Goal: Find specific page/section: Find specific page/section

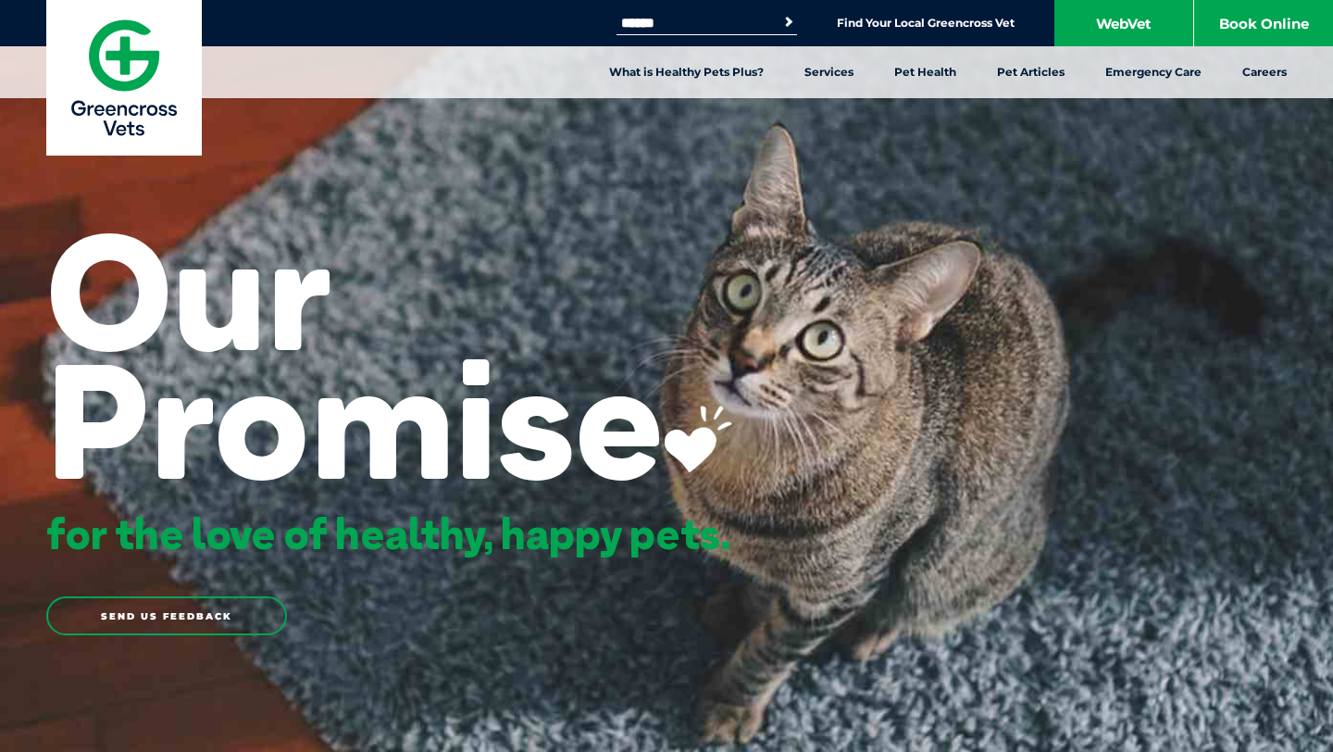
click at [705, 22] on input "Search for:" at bounding box center [695, 23] width 157 height 15
type input "**********"
click at [780, 13] on button "Search" at bounding box center [789, 22] width 19 height 19
click at [907, 21] on link "Find Your Local Greencross Vet" at bounding box center [926, 23] width 178 height 15
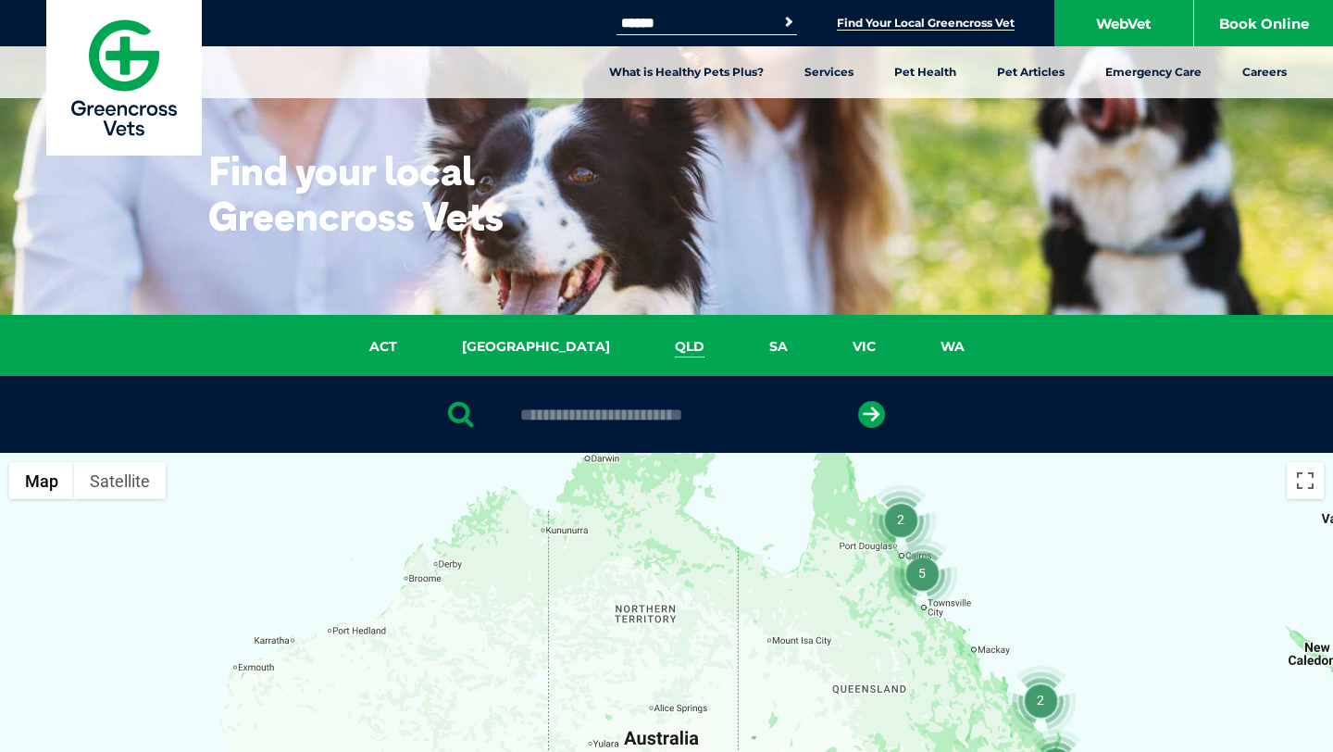
click at [643, 347] on link "QLD" at bounding box center [690, 346] width 94 height 21
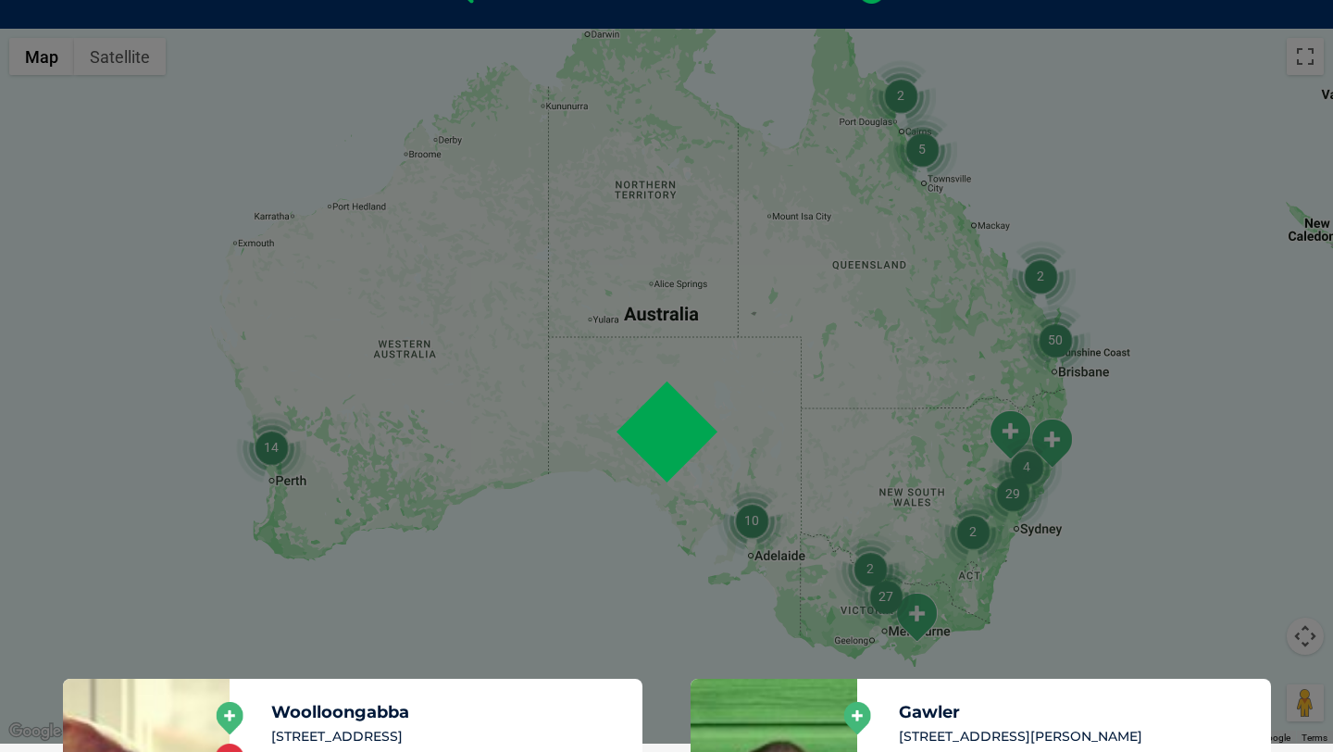
scroll to position [424, 0]
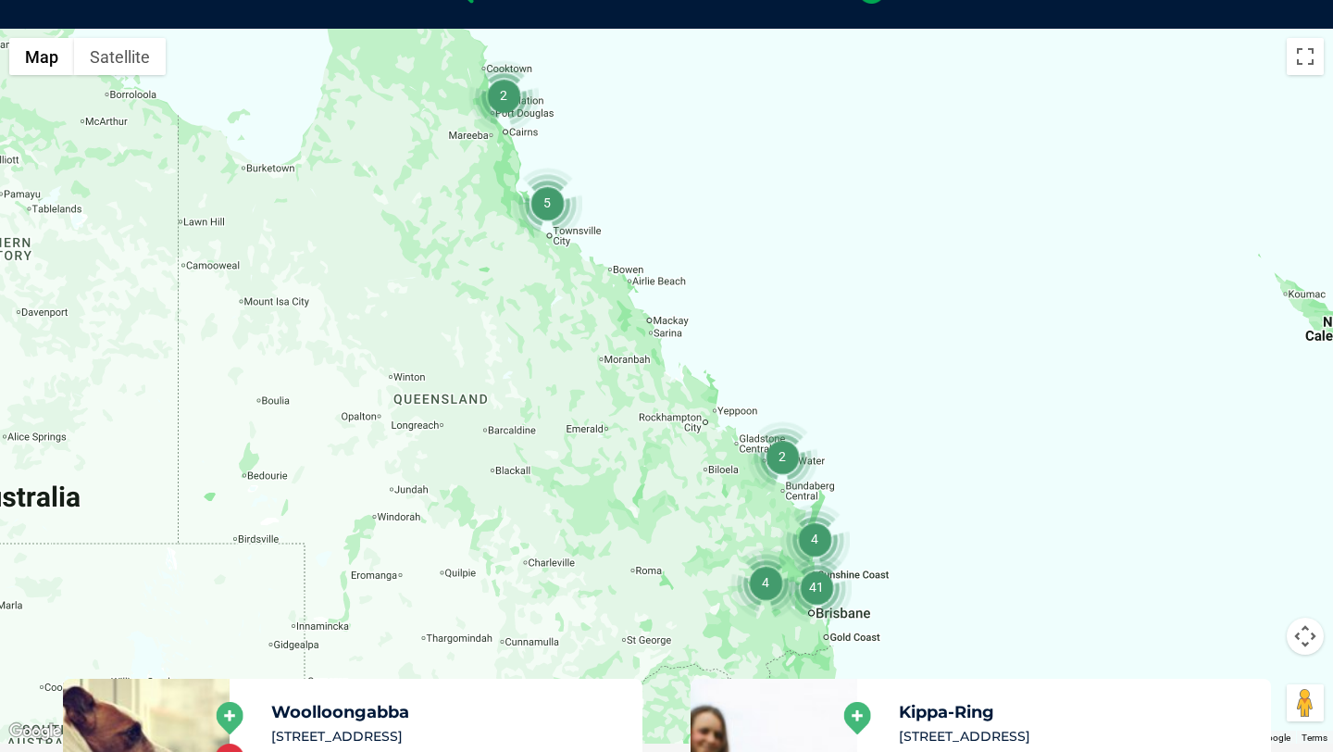
click at [823, 590] on img "41" at bounding box center [816, 587] width 70 height 70
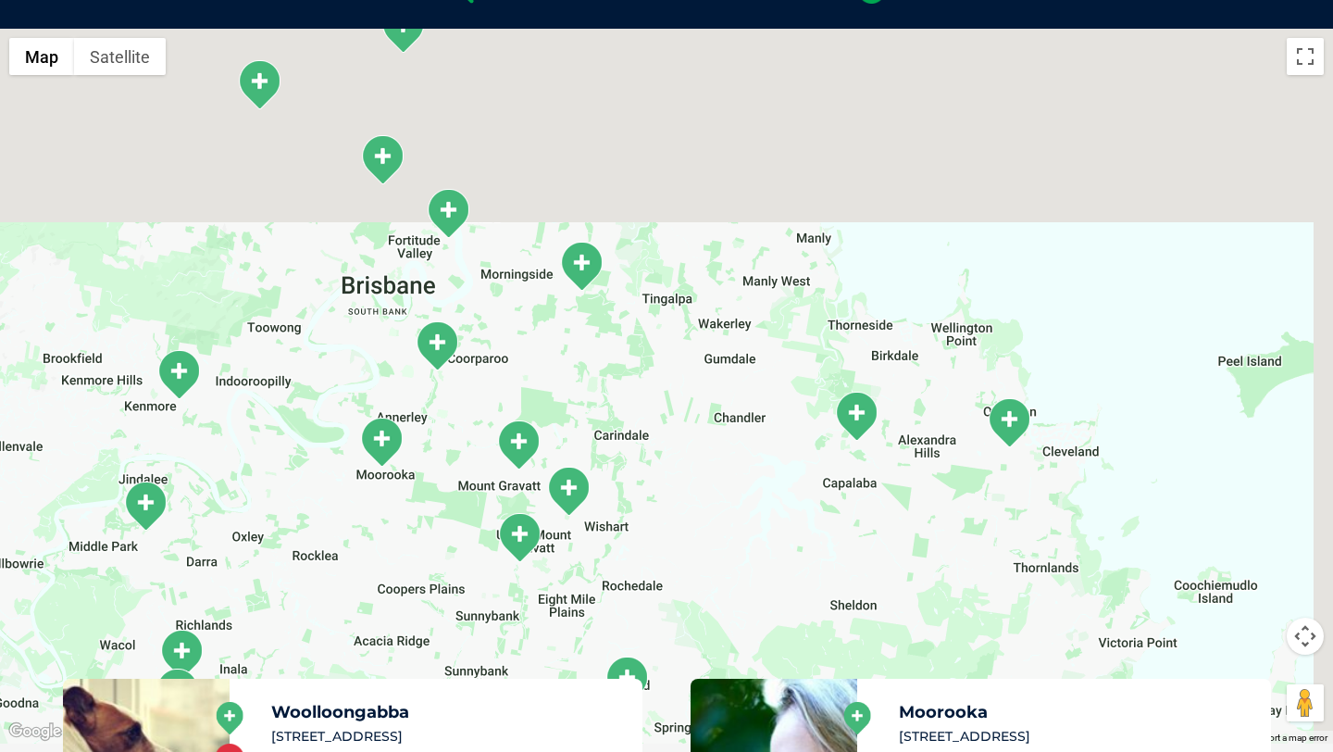
drag, startPoint x: 466, startPoint y: 306, endPoint x: 418, endPoint y: 552, distance: 250.8
click at [419, 553] on div "To navigate, press the arrow keys." at bounding box center [666, 386] width 1333 height 715
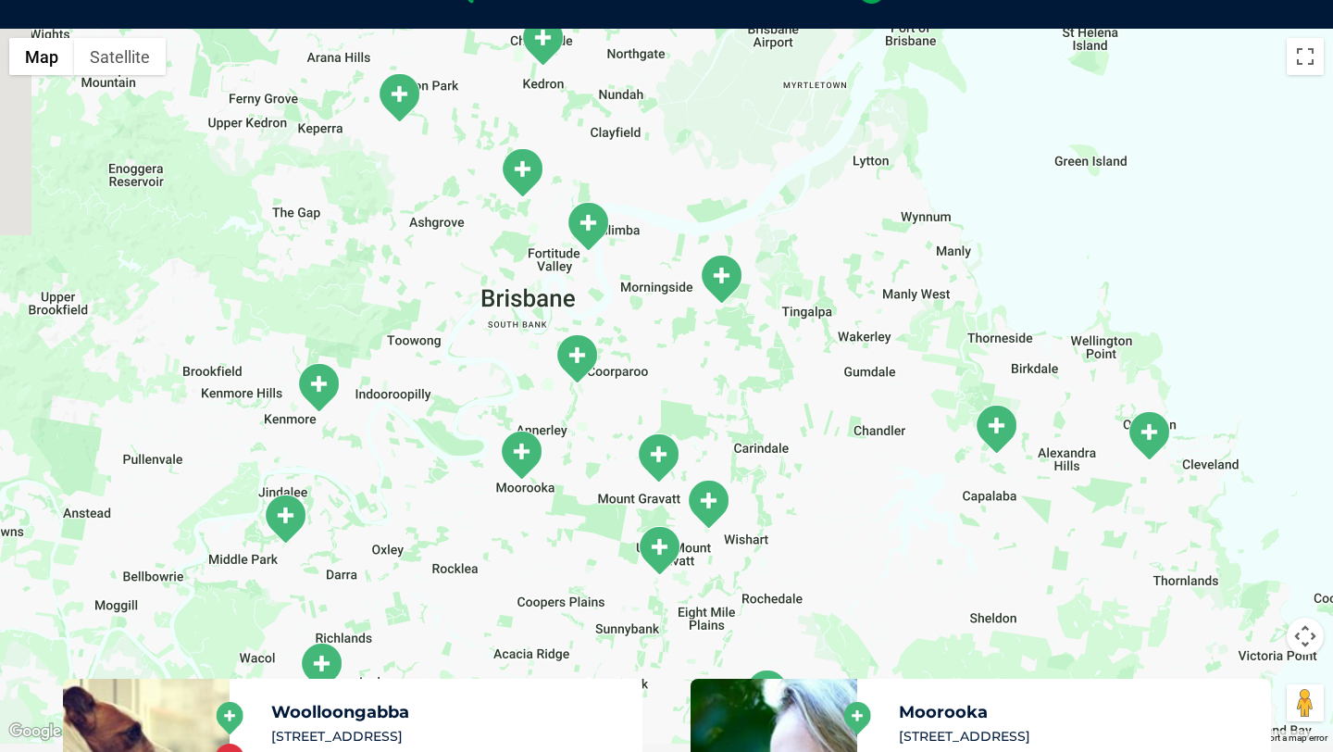
drag, startPoint x: 558, startPoint y: 403, endPoint x: 700, endPoint y: 420, distance: 142.7
click at [700, 420] on div "To navigate, press the arrow keys." at bounding box center [666, 386] width 1333 height 715
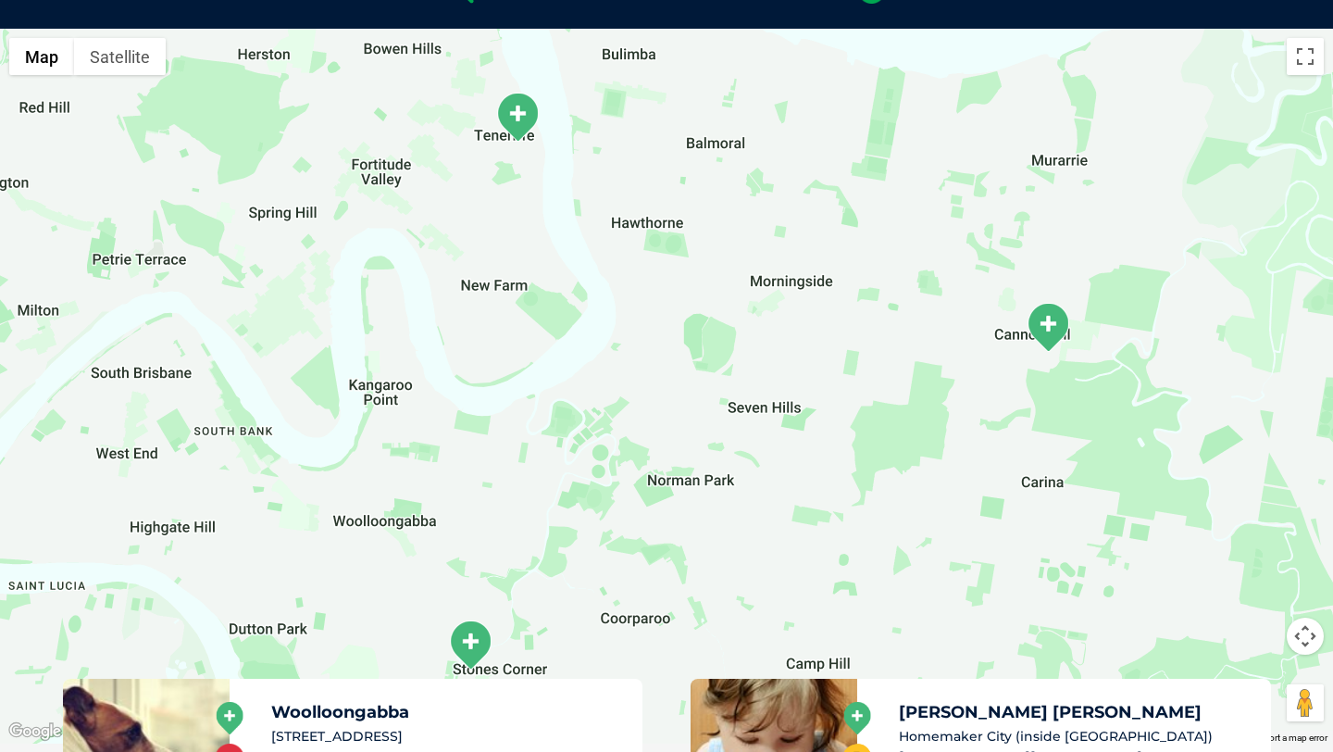
drag, startPoint x: 606, startPoint y: 282, endPoint x: 604, endPoint y: 440, distance: 157.4
click at [605, 441] on div "To navigate, press the arrow keys." at bounding box center [666, 386] width 1333 height 715
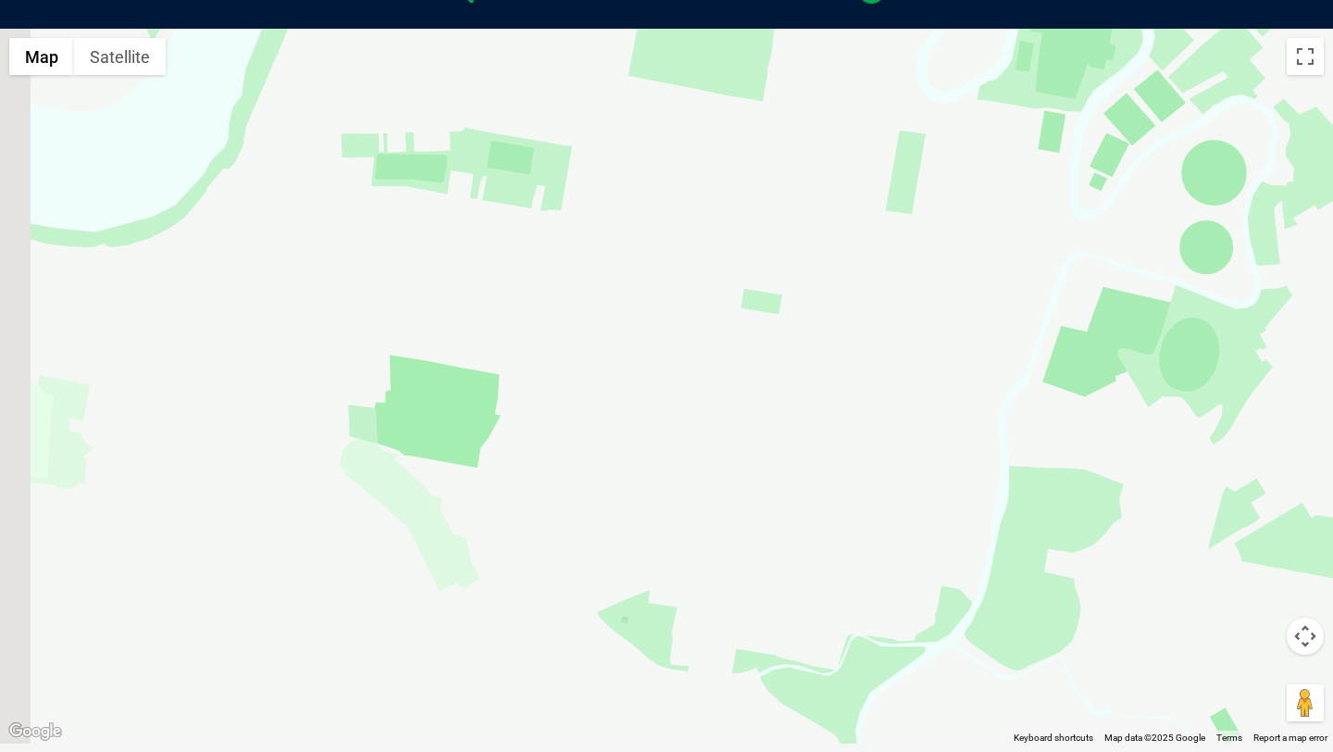
drag, startPoint x: 406, startPoint y: 523, endPoint x: 479, endPoint y: 269, distance: 264.0
click at [479, 269] on div "To navigate, press the arrow keys." at bounding box center [666, 386] width 1333 height 715
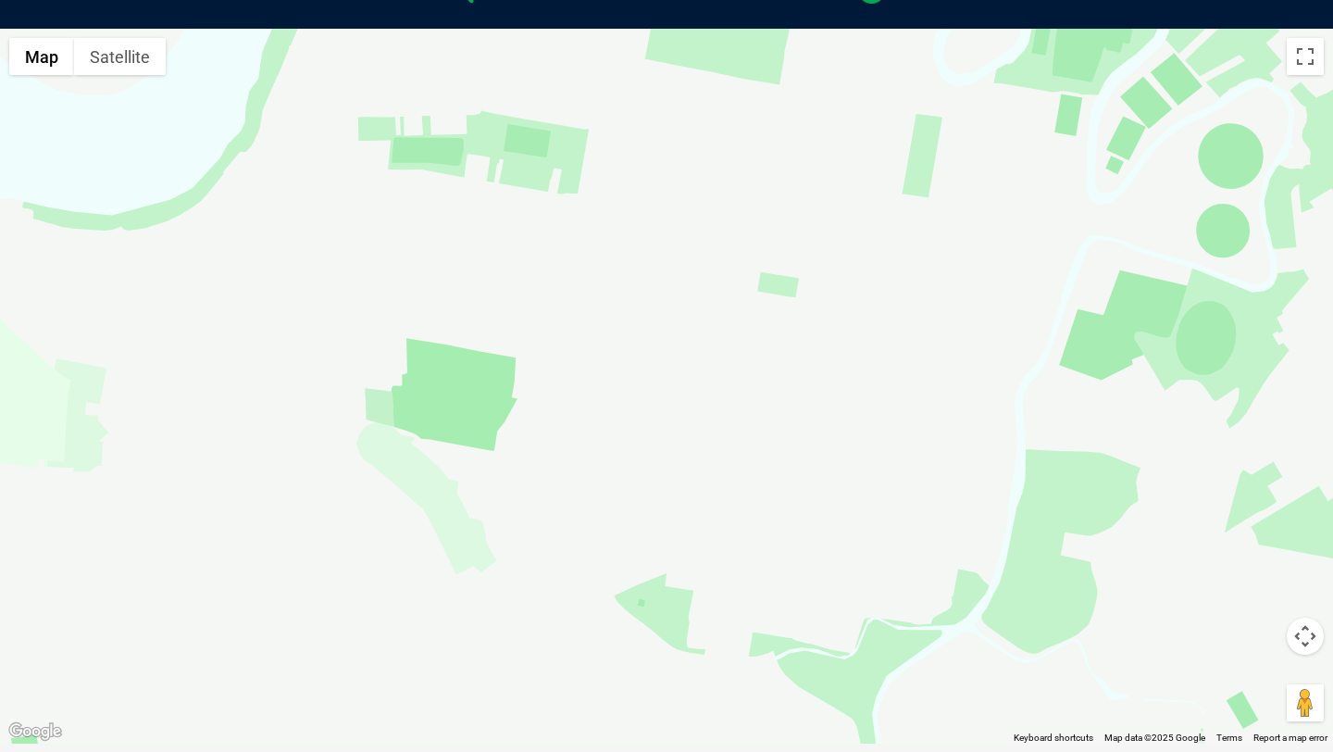
click at [458, 368] on div "To navigate, press the arrow keys." at bounding box center [666, 386] width 1333 height 715
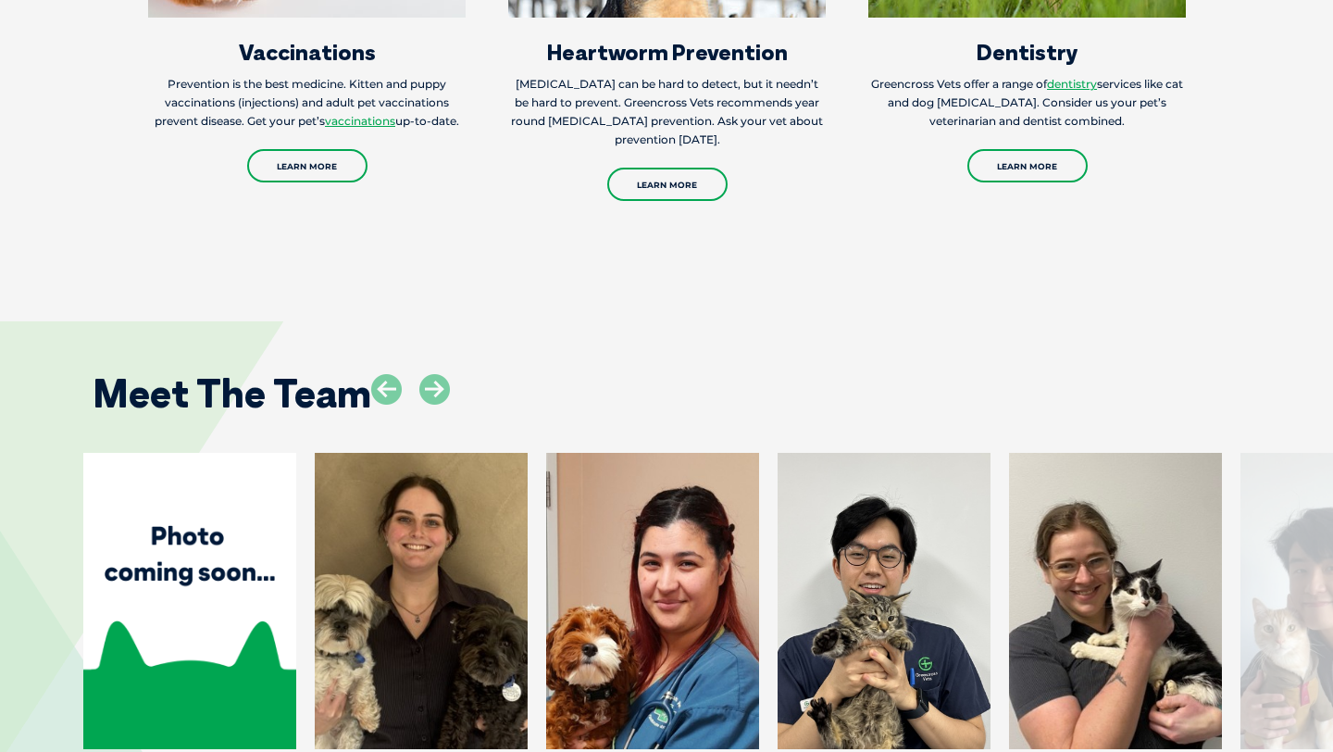
scroll to position [3720, 0]
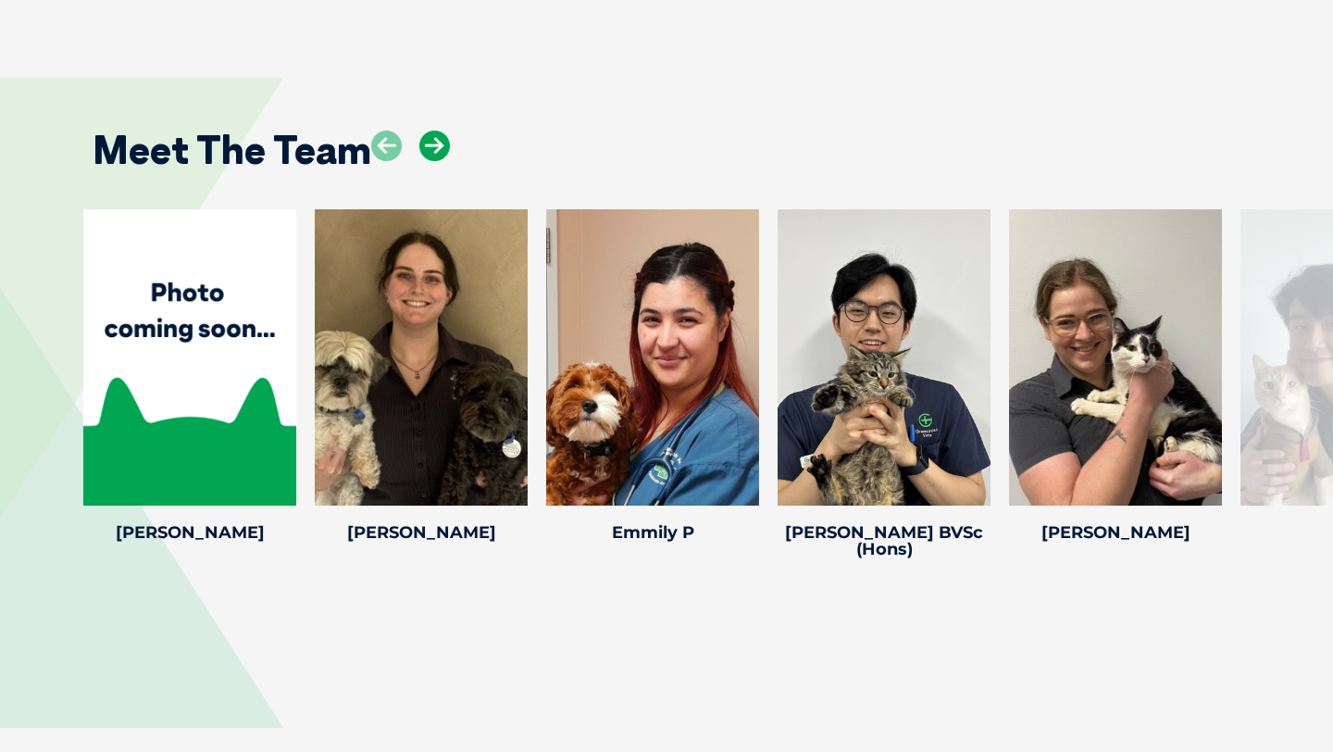
click at [438, 131] on icon at bounding box center [434, 146] width 31 height 31
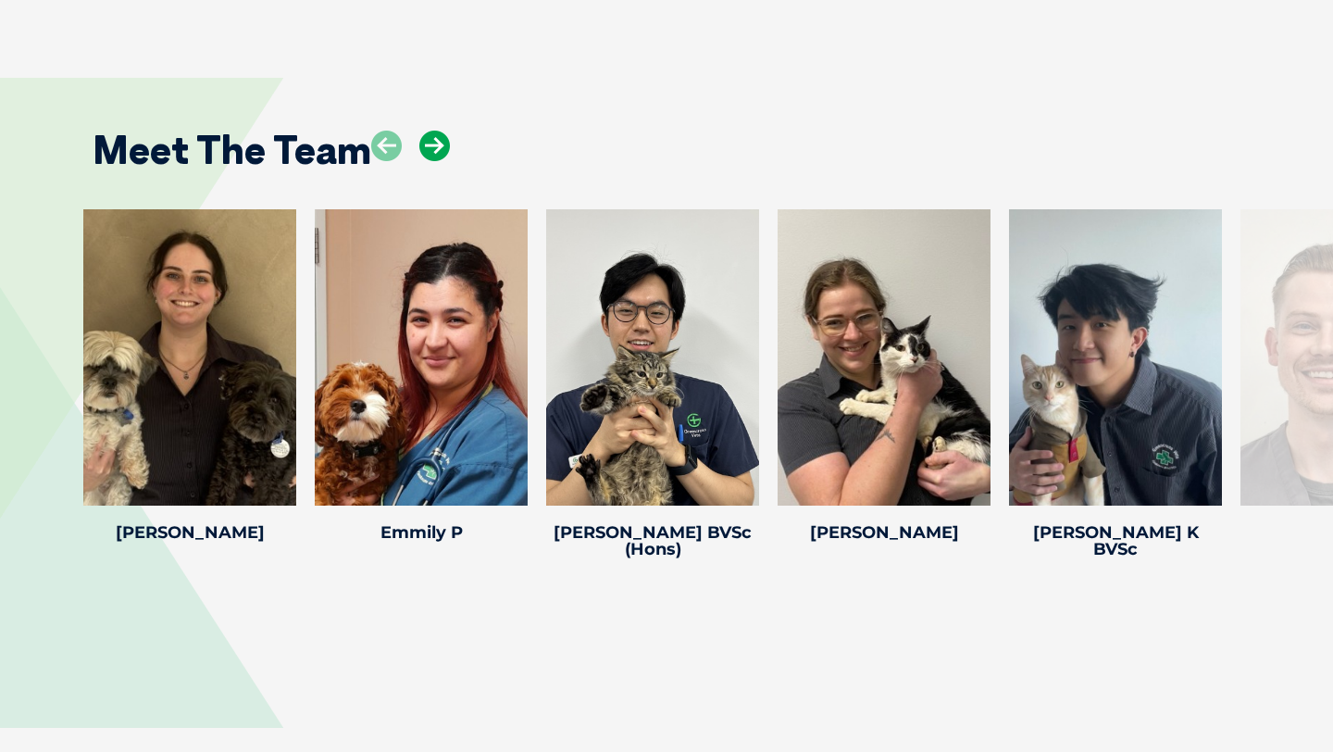
click at [438, 131] on icon at bounding box center [434, 146] width 31 height 31
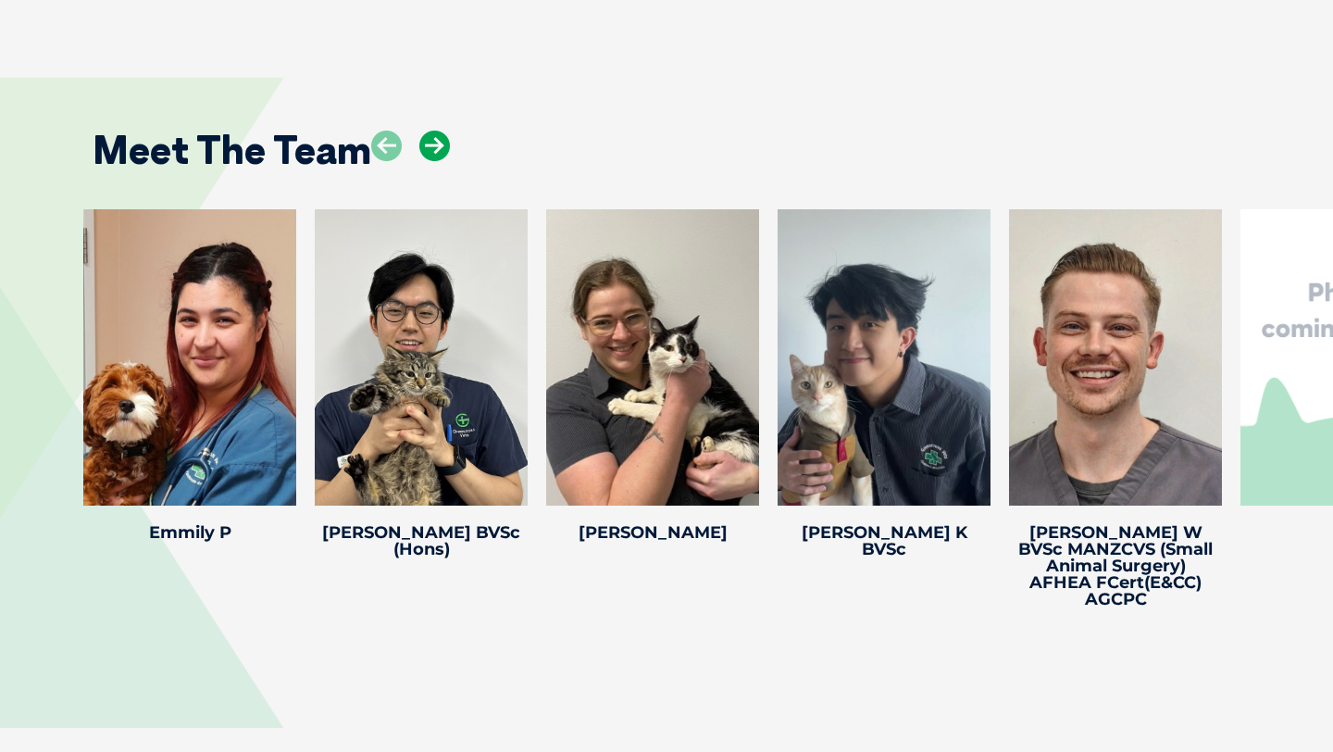
click at [438, 131] on icon at bounding box center [434, 146] width 31 height 31
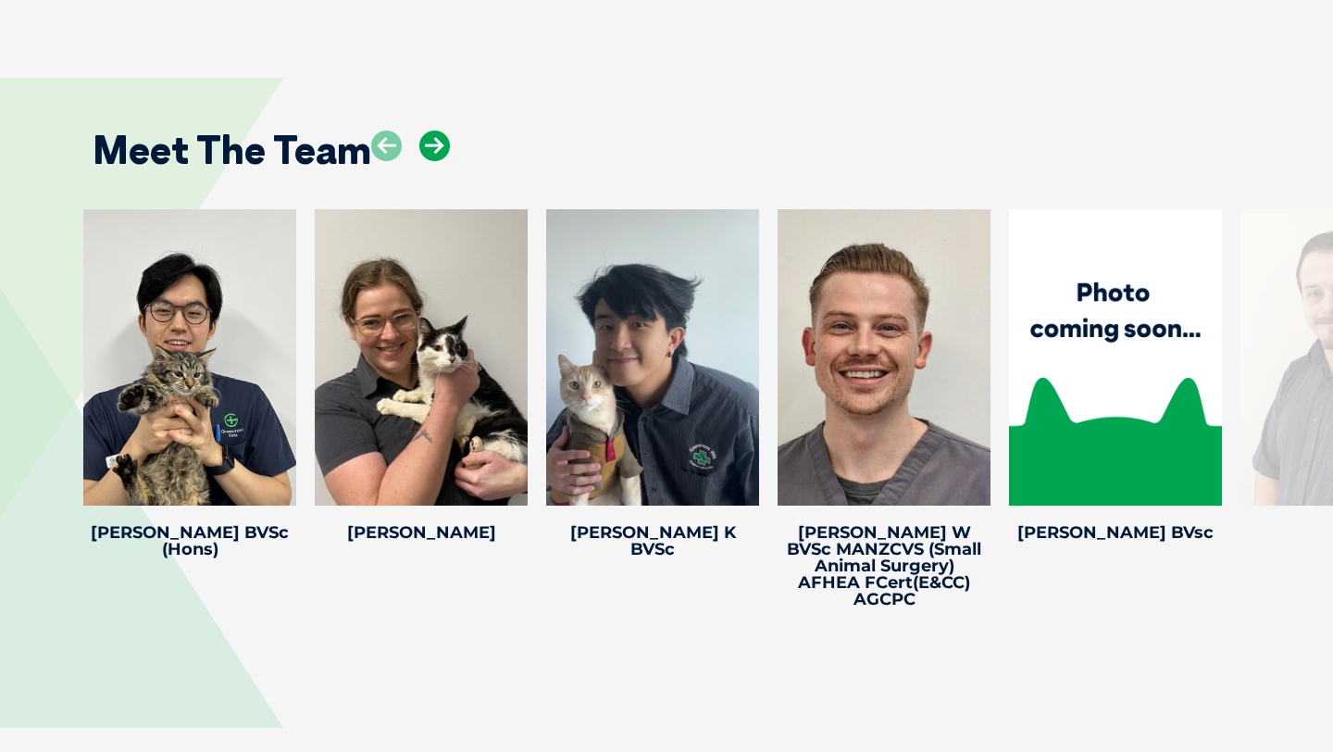
click at [438, 131] on icon at bounding box center [434, 146] width 31 height 31
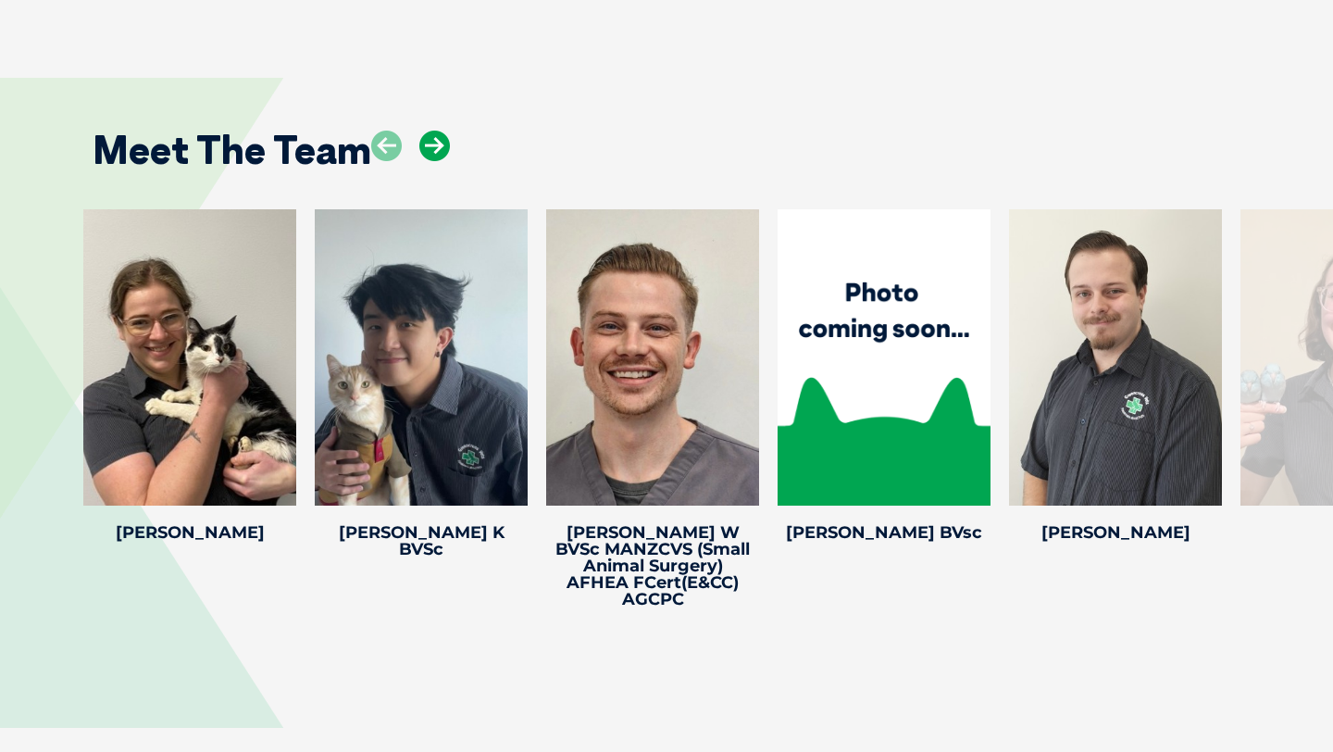
click at [438, 131] on icon at bounding box center [434, 146] width 31 height 31
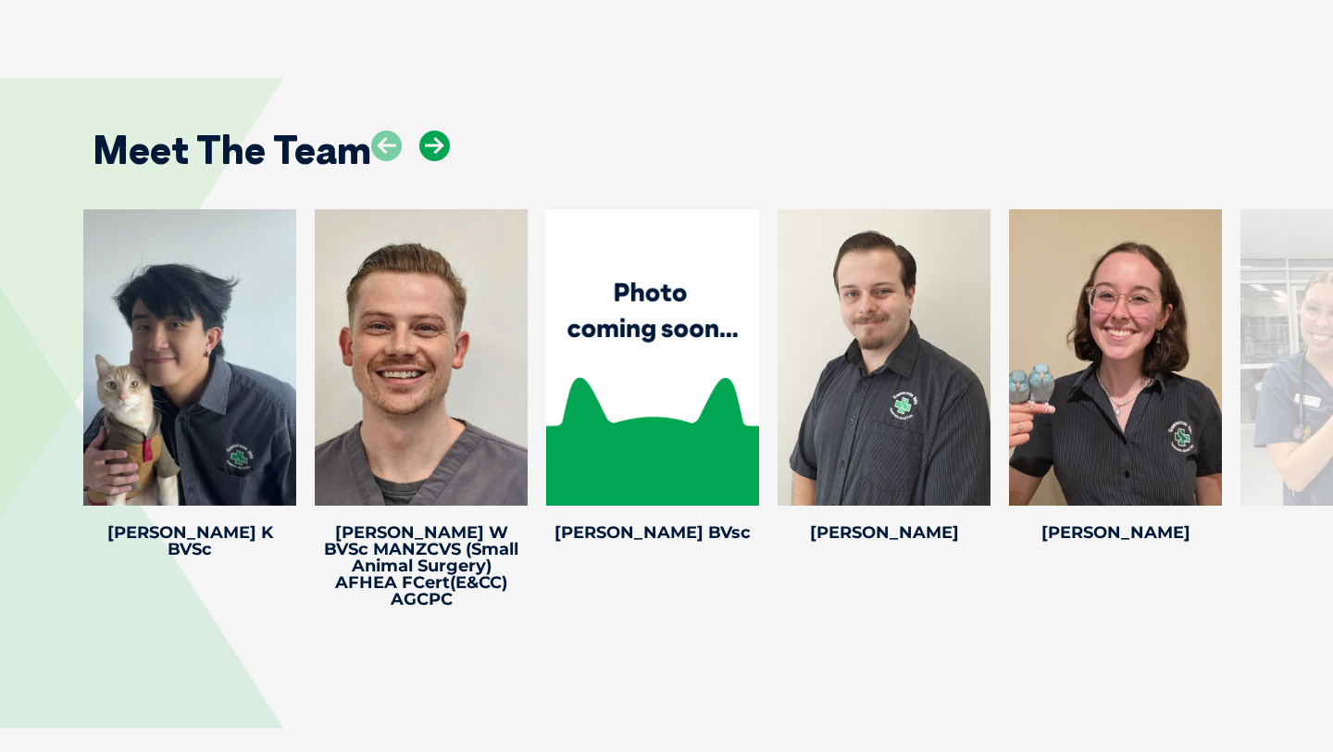
click at [438, 131] on icon at bounding box center [434, 146] width 31 height 31
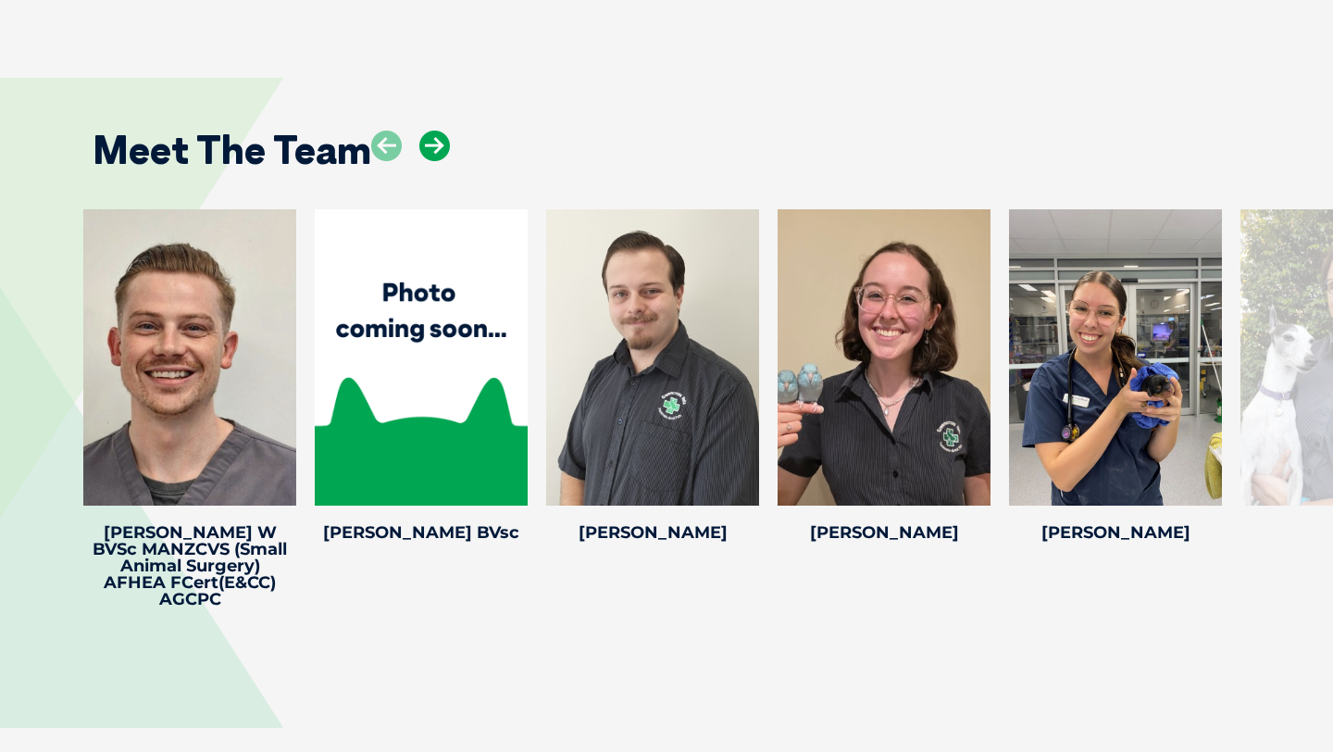
click at [438, 131] on icon at bounding box center [434, 146] width 31 height 31
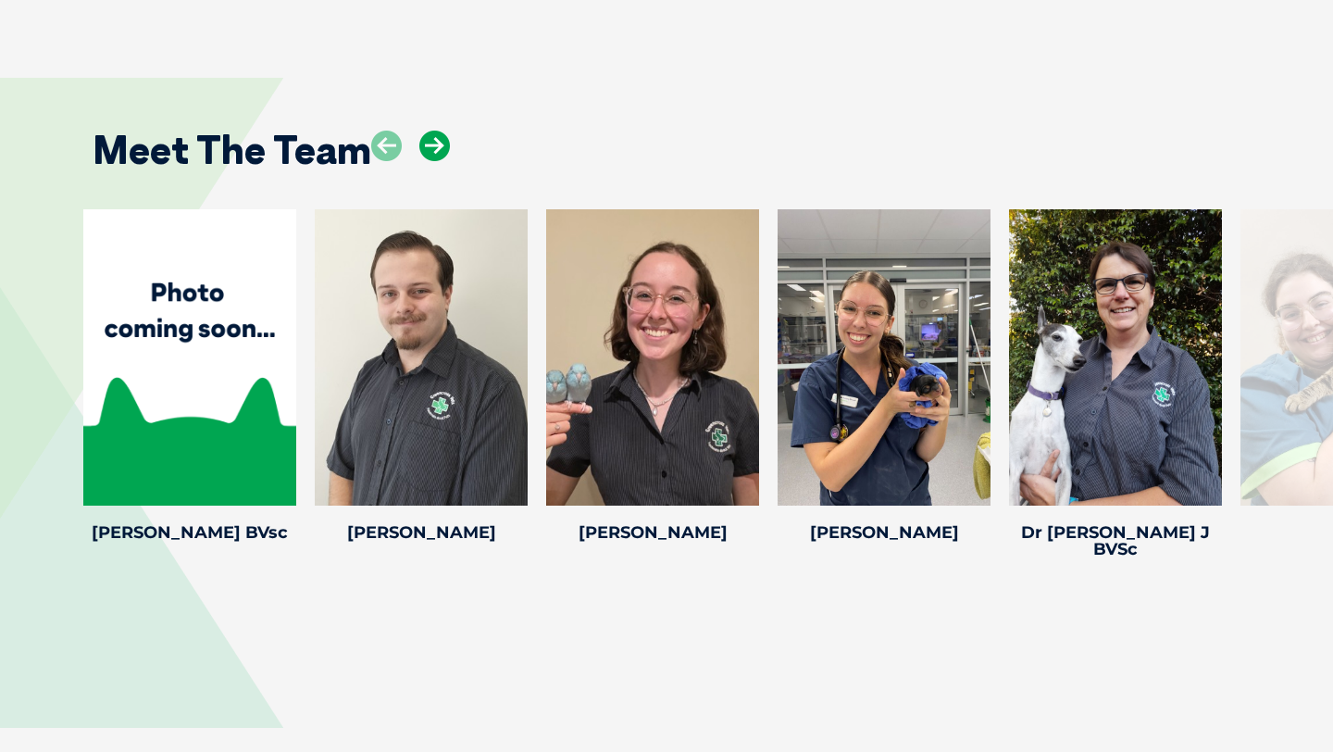
click at [438, 131] on icon at bounding box center [434, 146] width 31 height 31
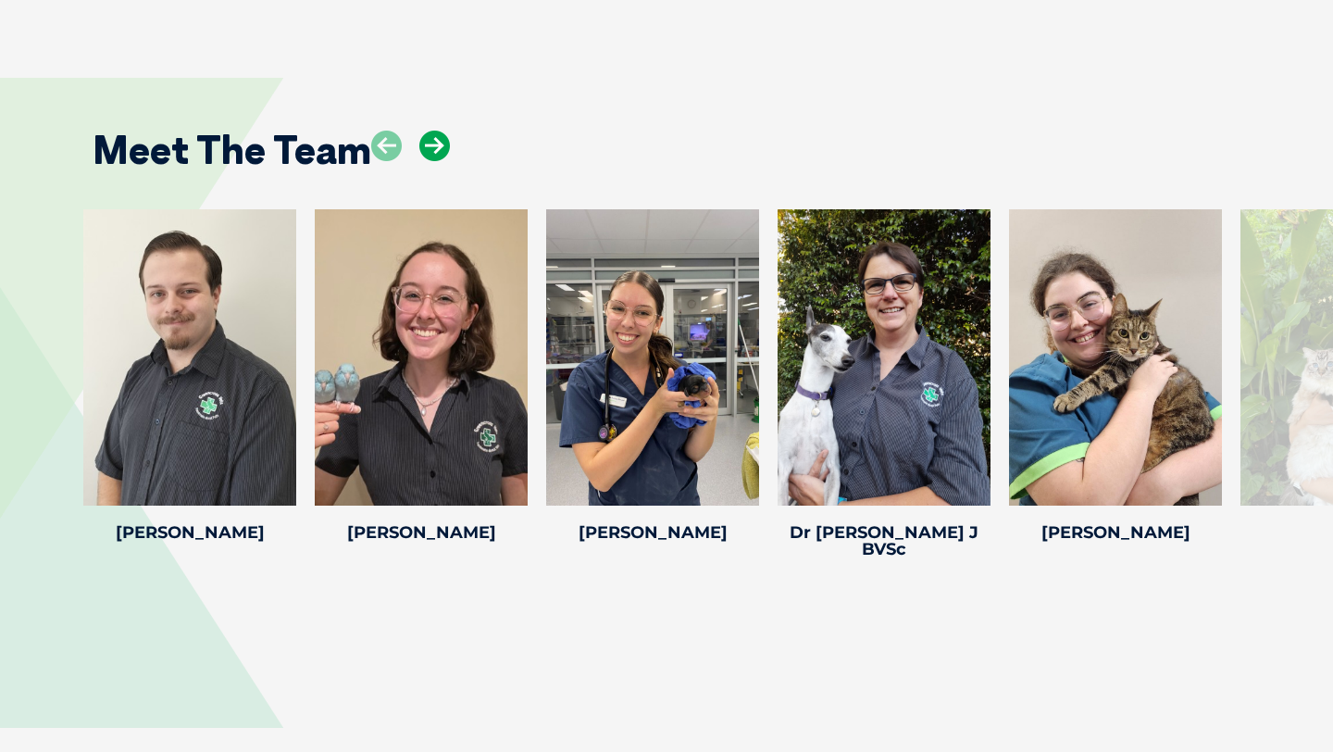
click at [438, 131] on icon at bounding box center [434, 146] width 31 height 31
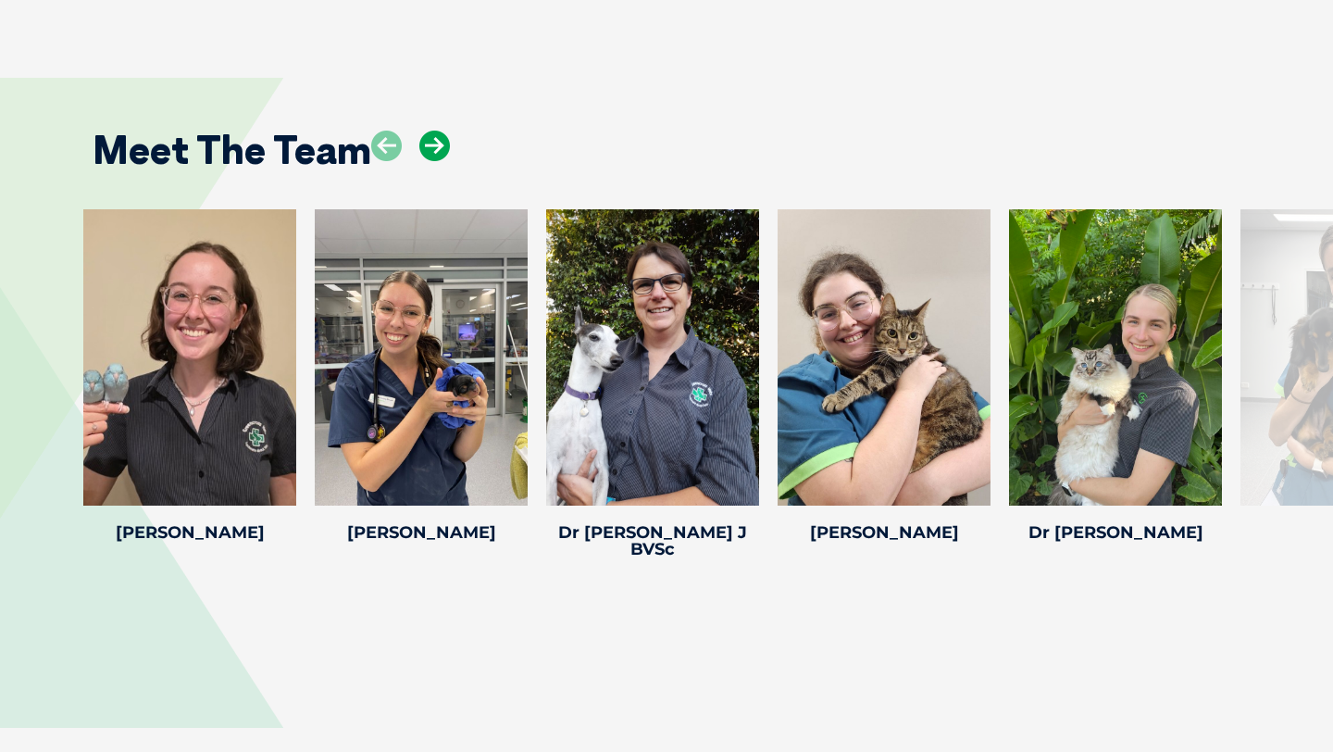
click at [438, 131] on icon at bounding box center [434, 146] width 31 height 31
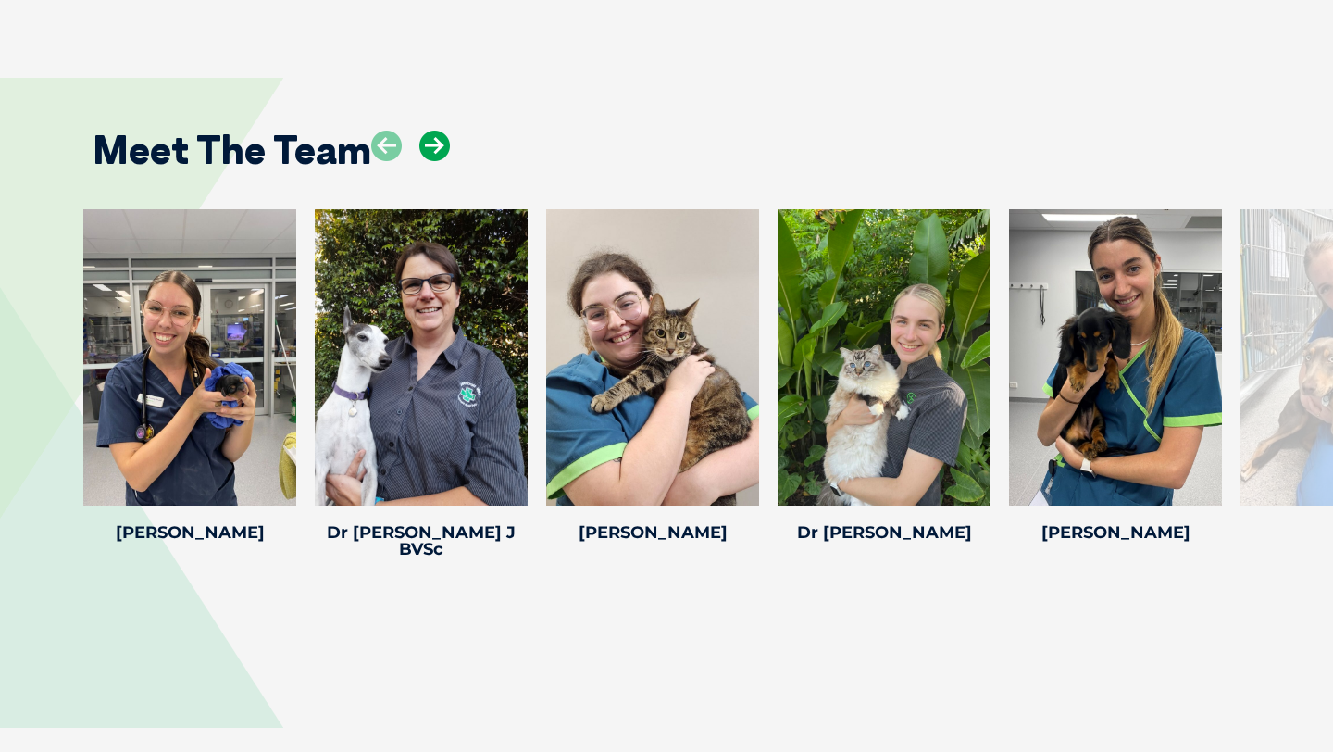
click at [438, 131] on icon at bounding box center [434, 146] width 31 height 31
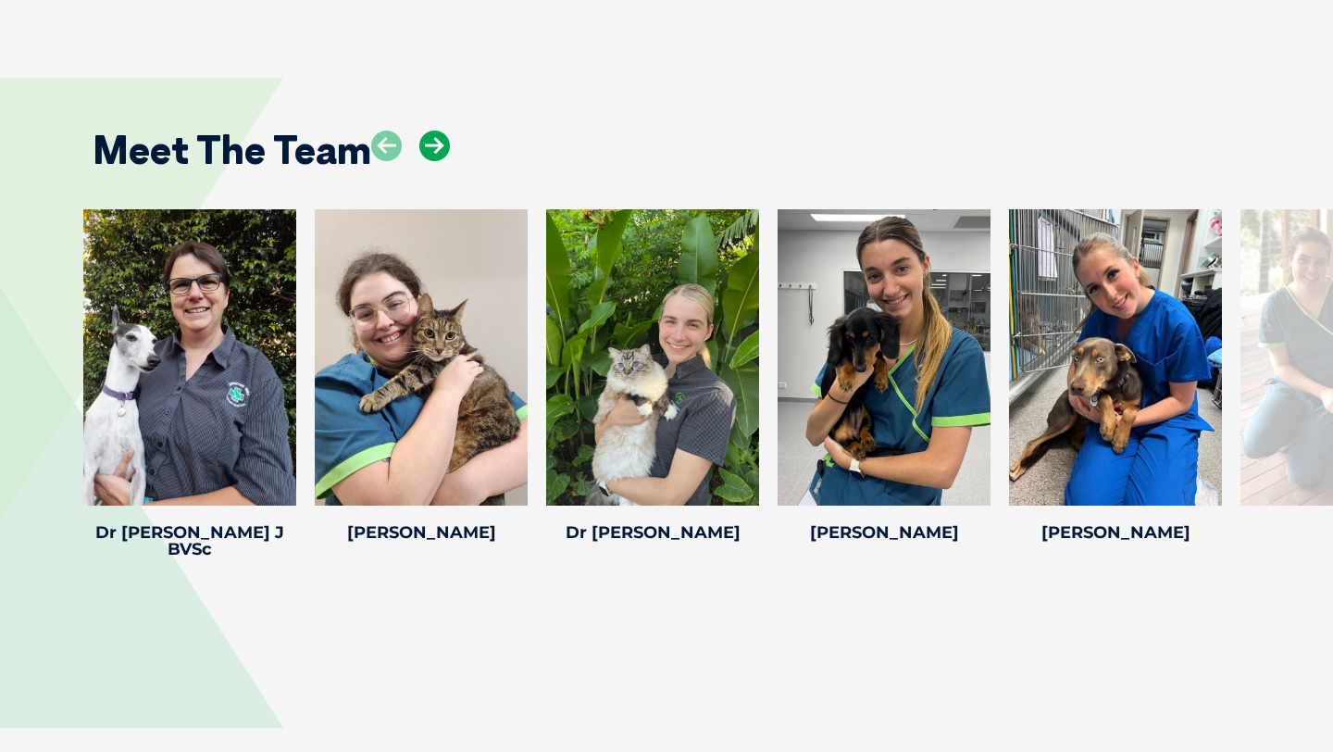
click at [438, 131] on icon at bounding box center [434, 146] width 31 height 31
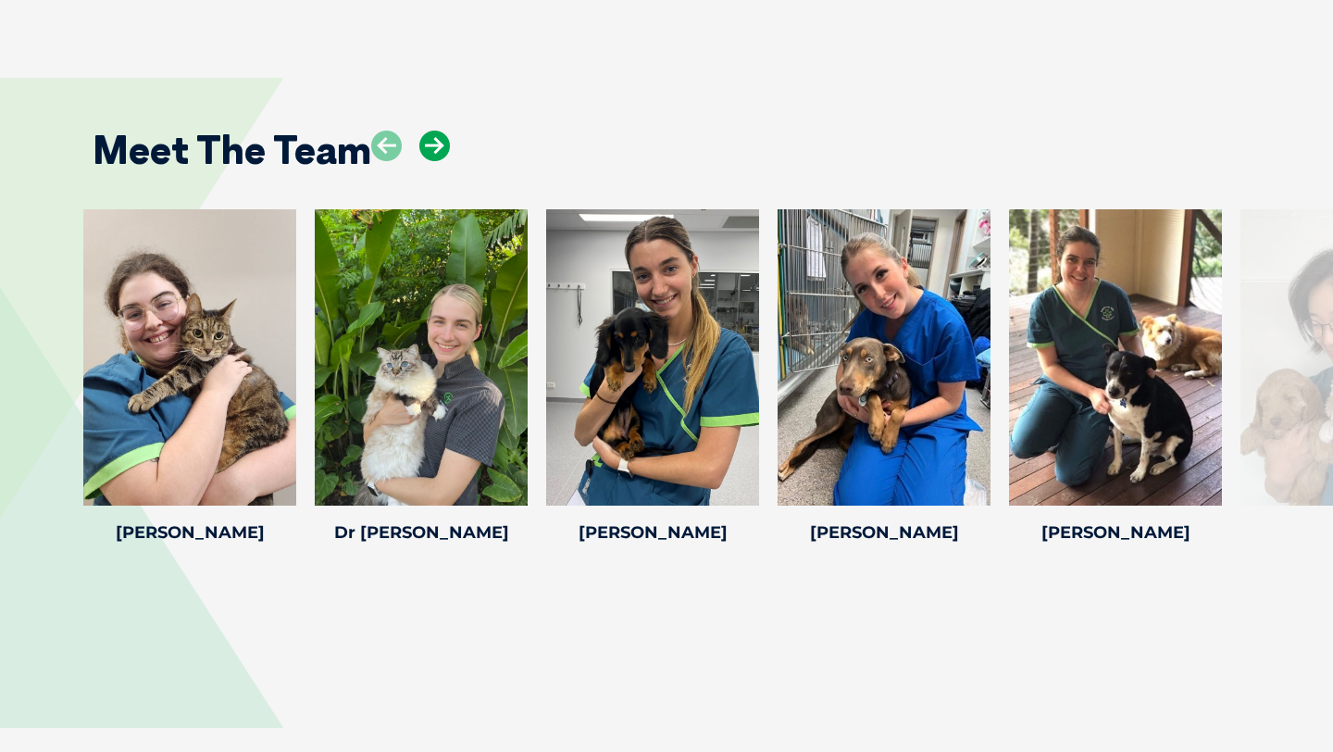
click at [438, 131] on icon at bounding box center [434, 146] width 31 height 31
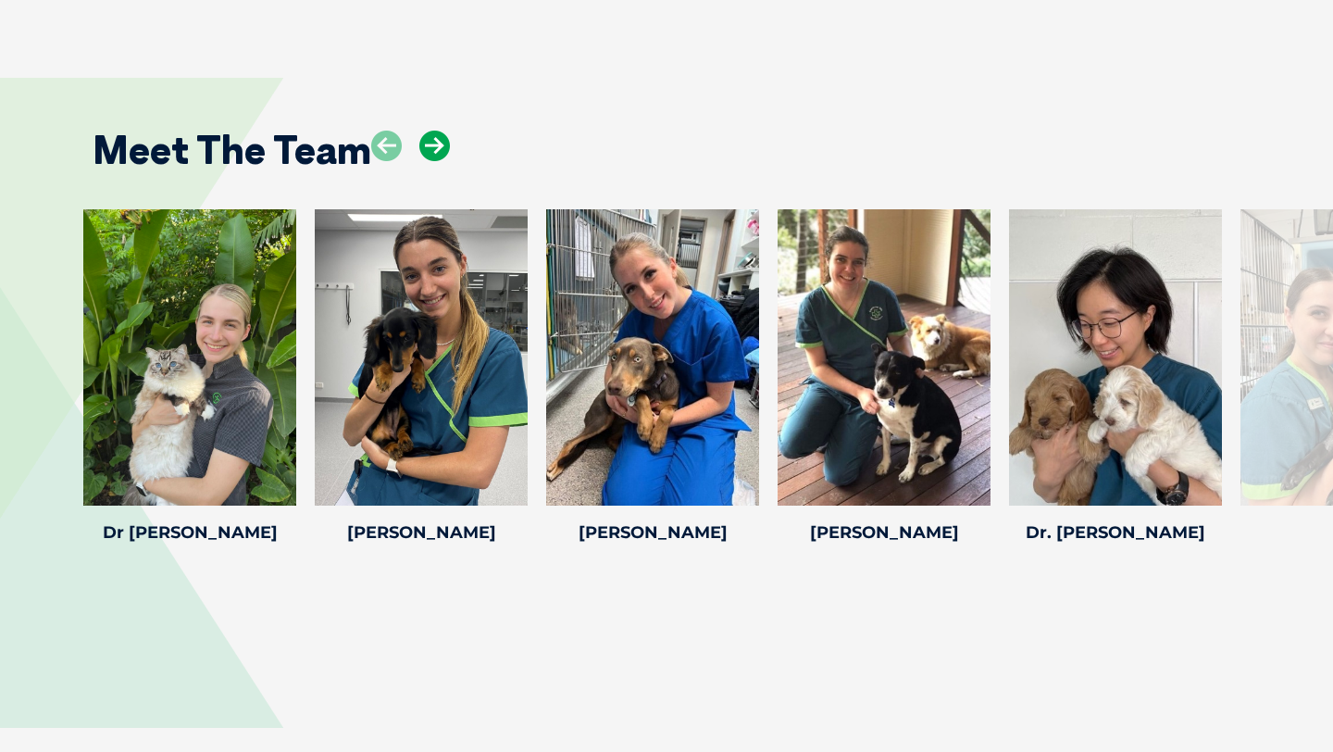
click at [438, 131] on icon at bounding box center [434, 146] width 31 height 31
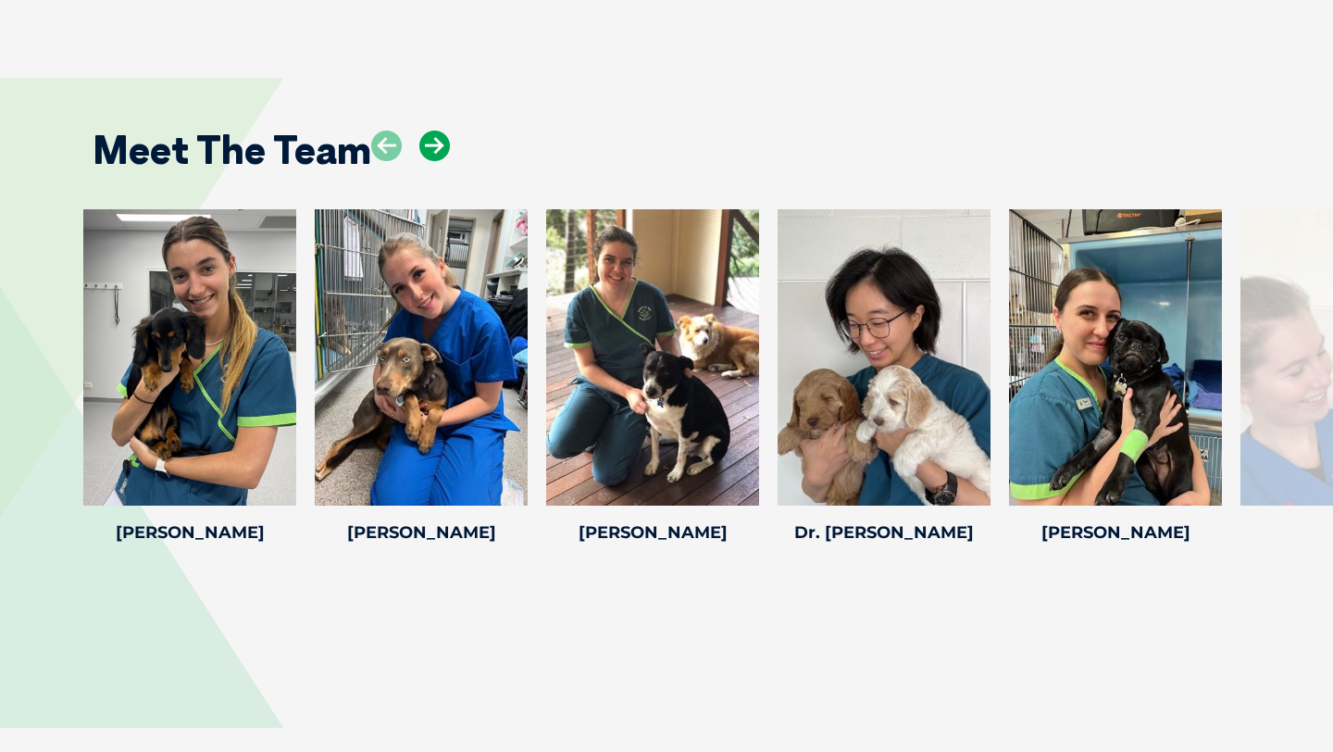
click at [438, 131] on icon at bounding box center [434, 146] width 31 height 31
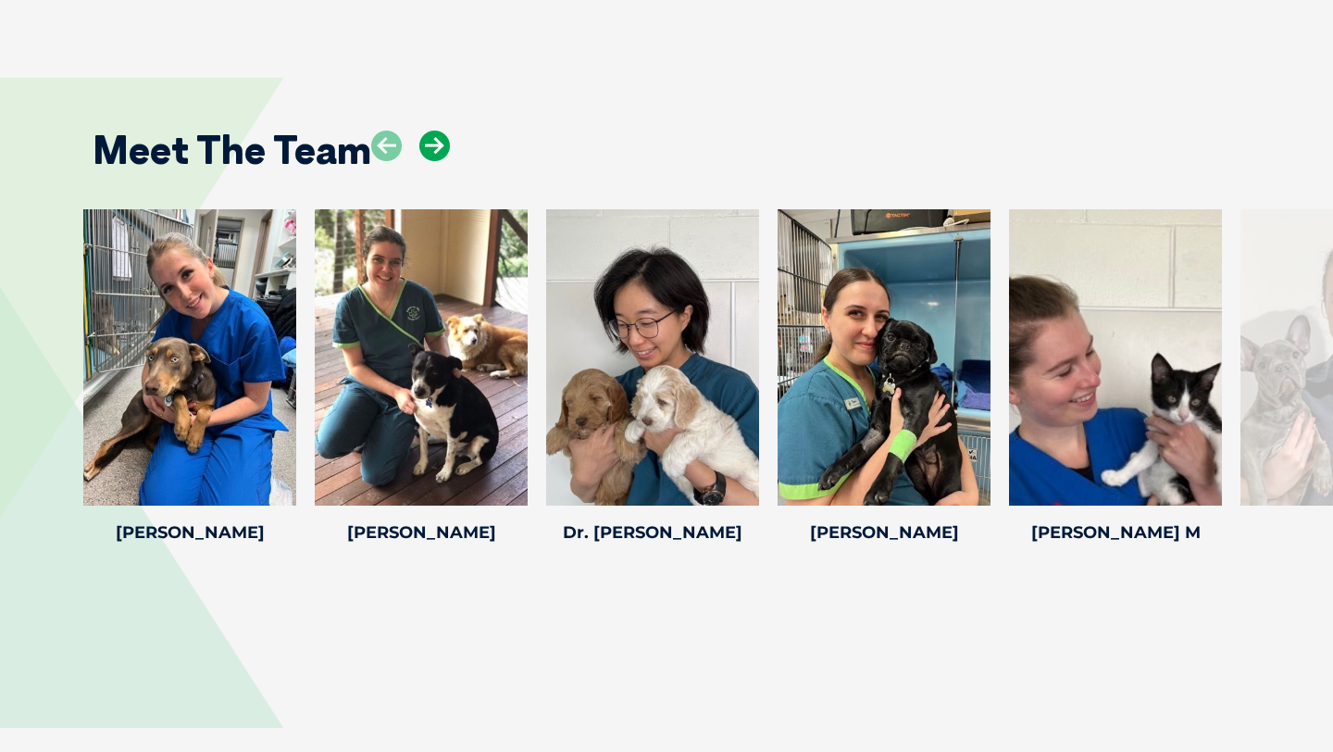
click at [438, 131] on icon at bounding box center [434, 146] width 31 height 31
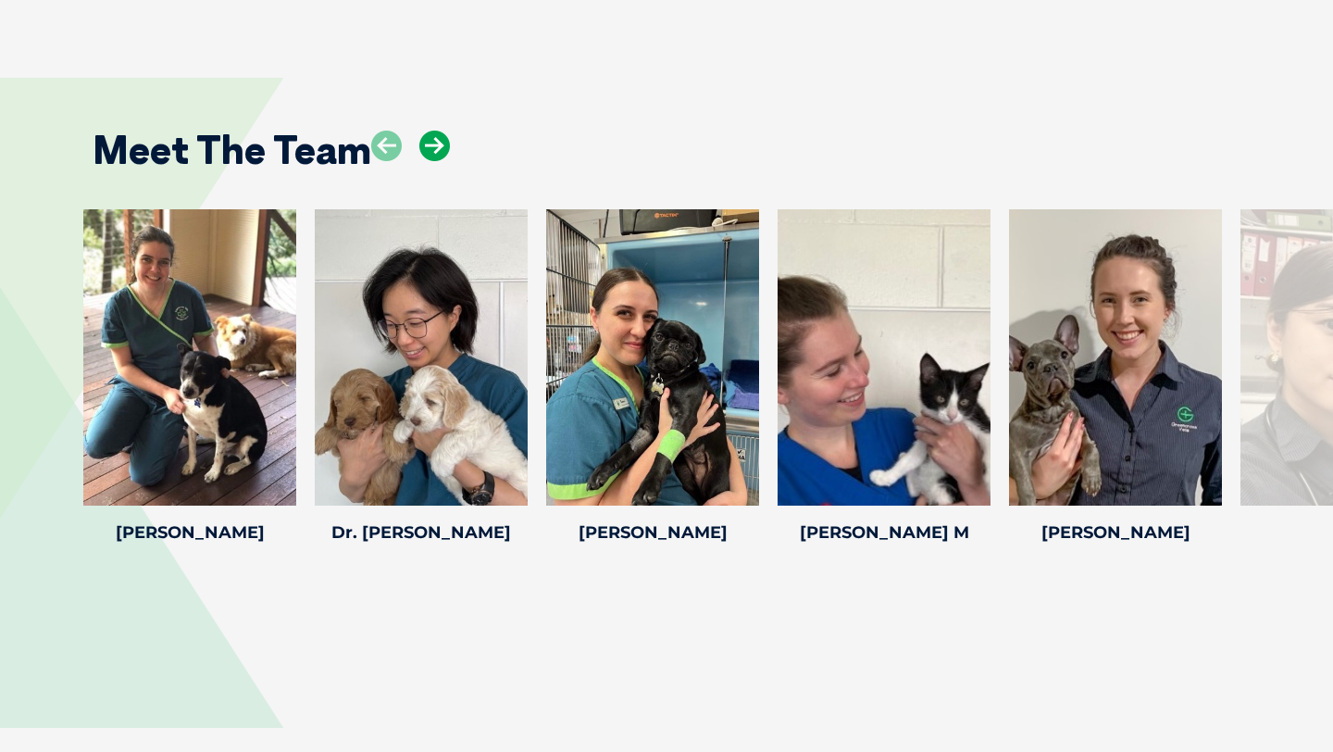
click at [438, 131] on icon at bounding box center [434, 146] width 31 height 31
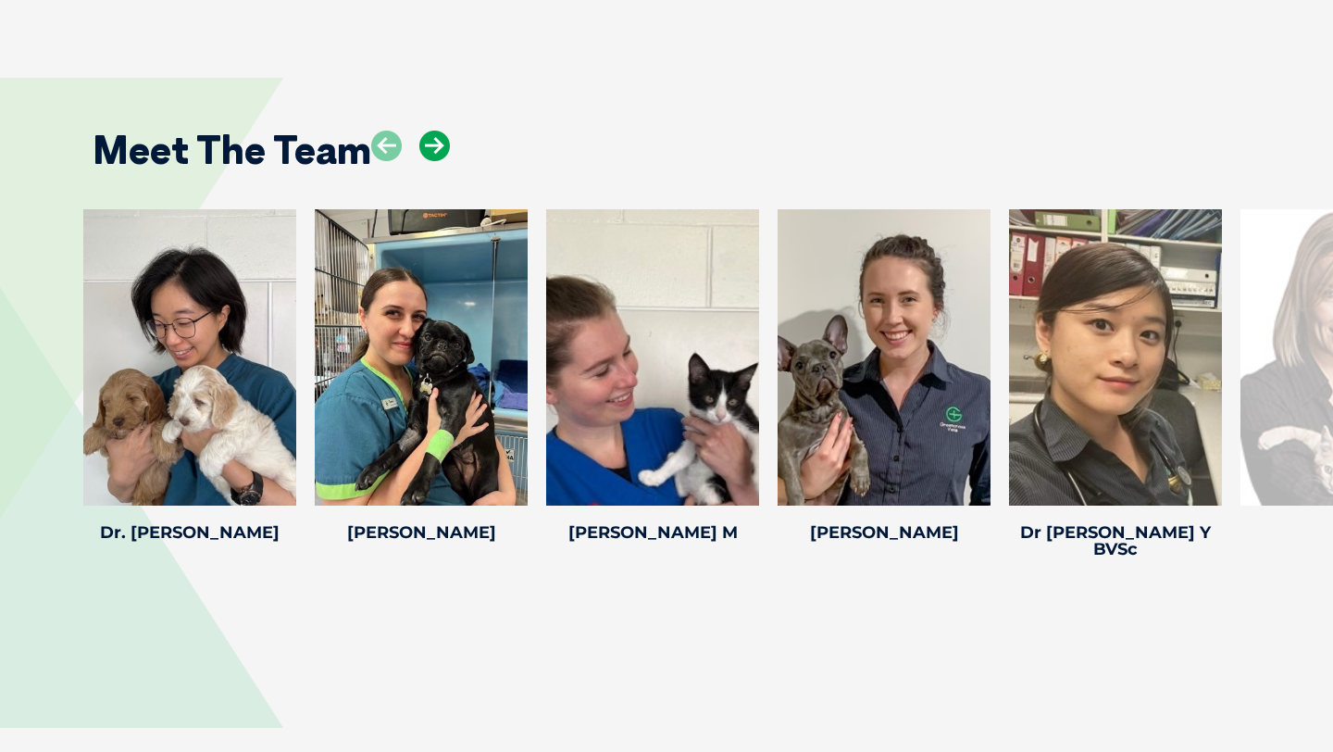
click at [438, 131] on icon at bounding box center [434, 146] width 31 height 31
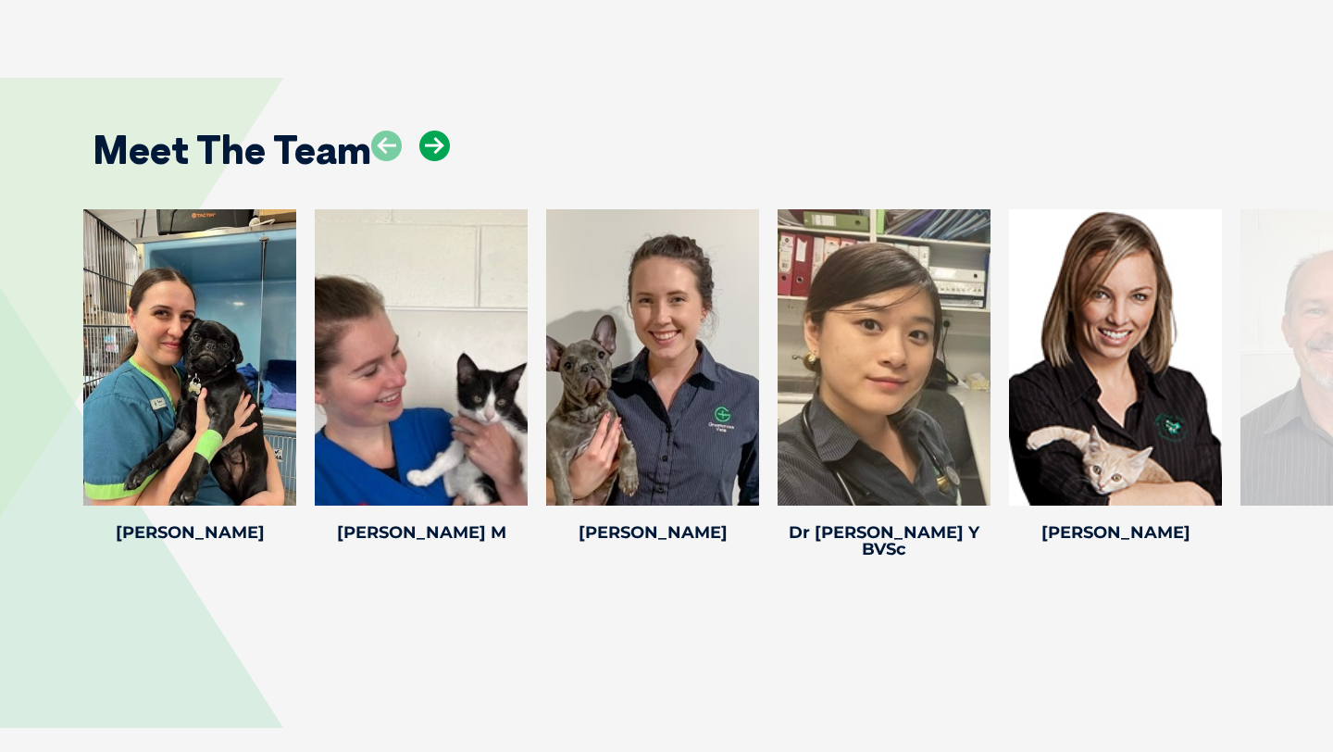
click at [438, 131] on icon at bounding box center [434, 146] width 31 height 31
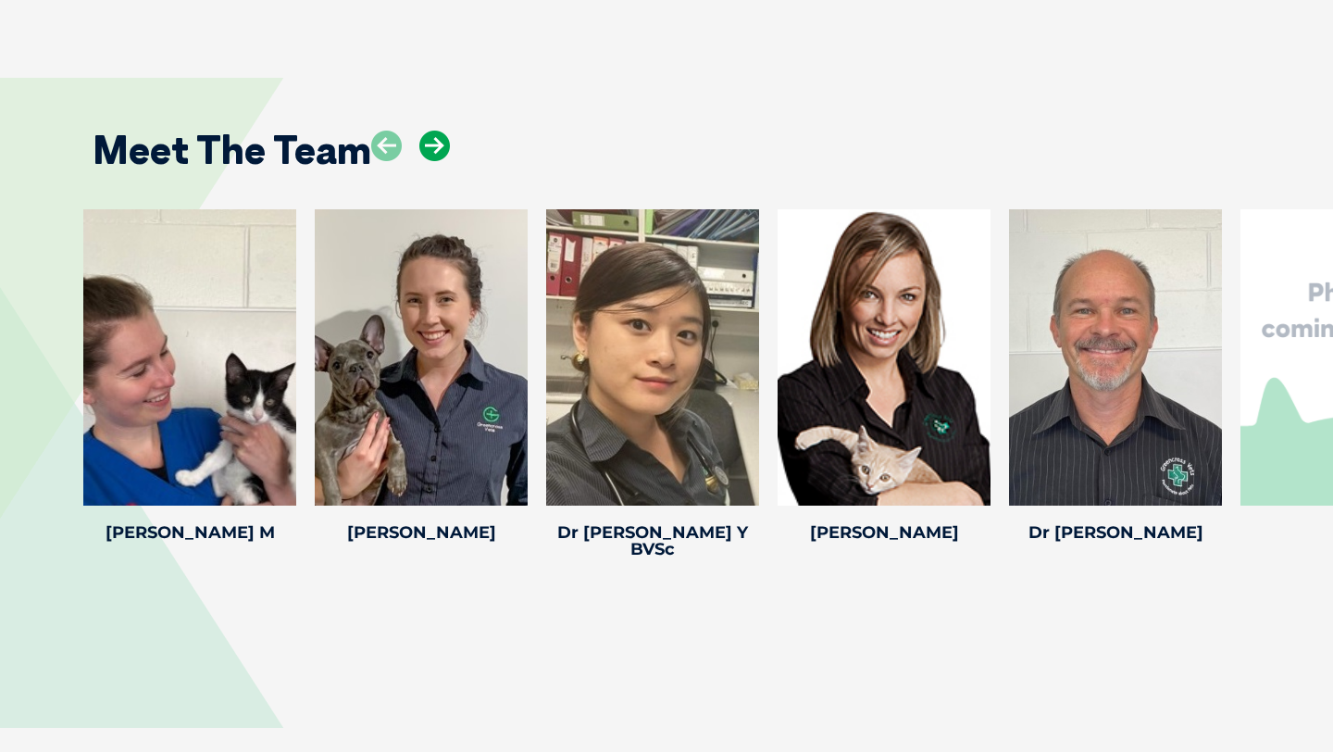
click at [438, 131] on icon at bounding box center [434, 146] width 31 height 31
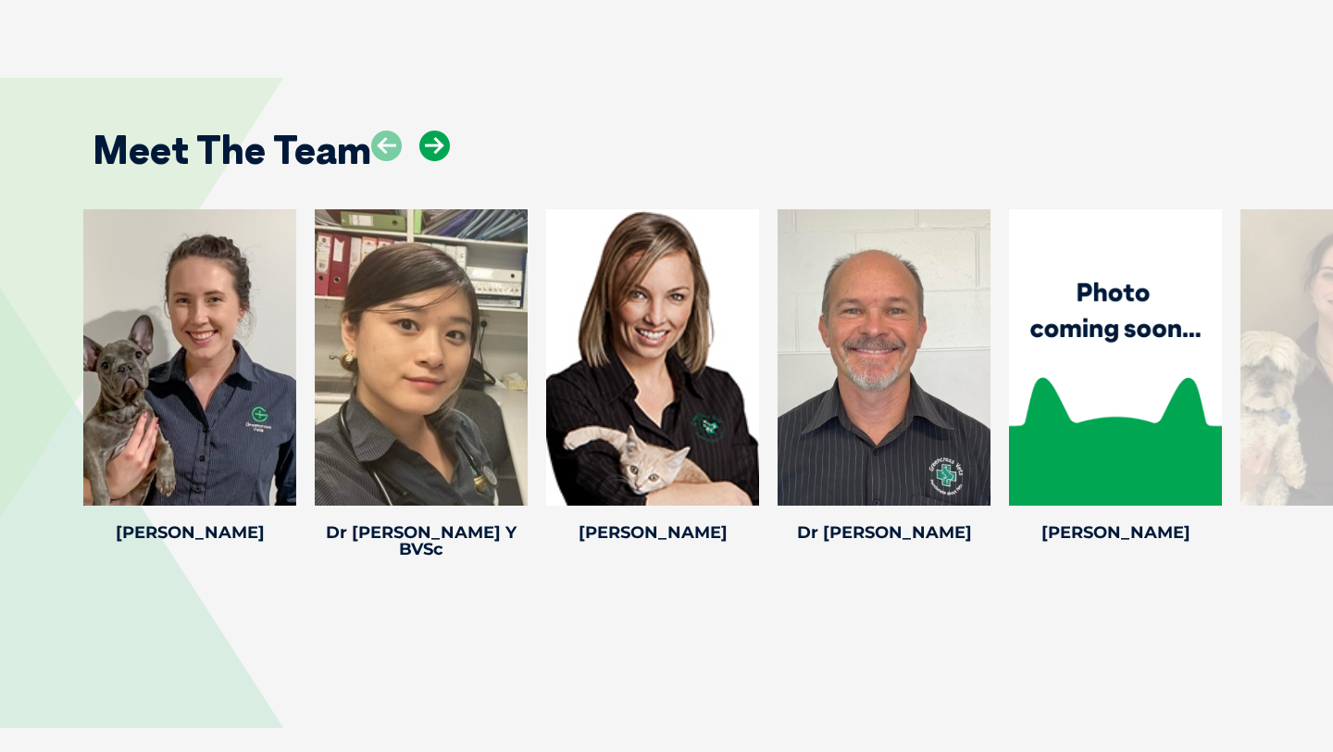
click at [438, 131] on icon at bounding box center [434, 146] width 31 height 31
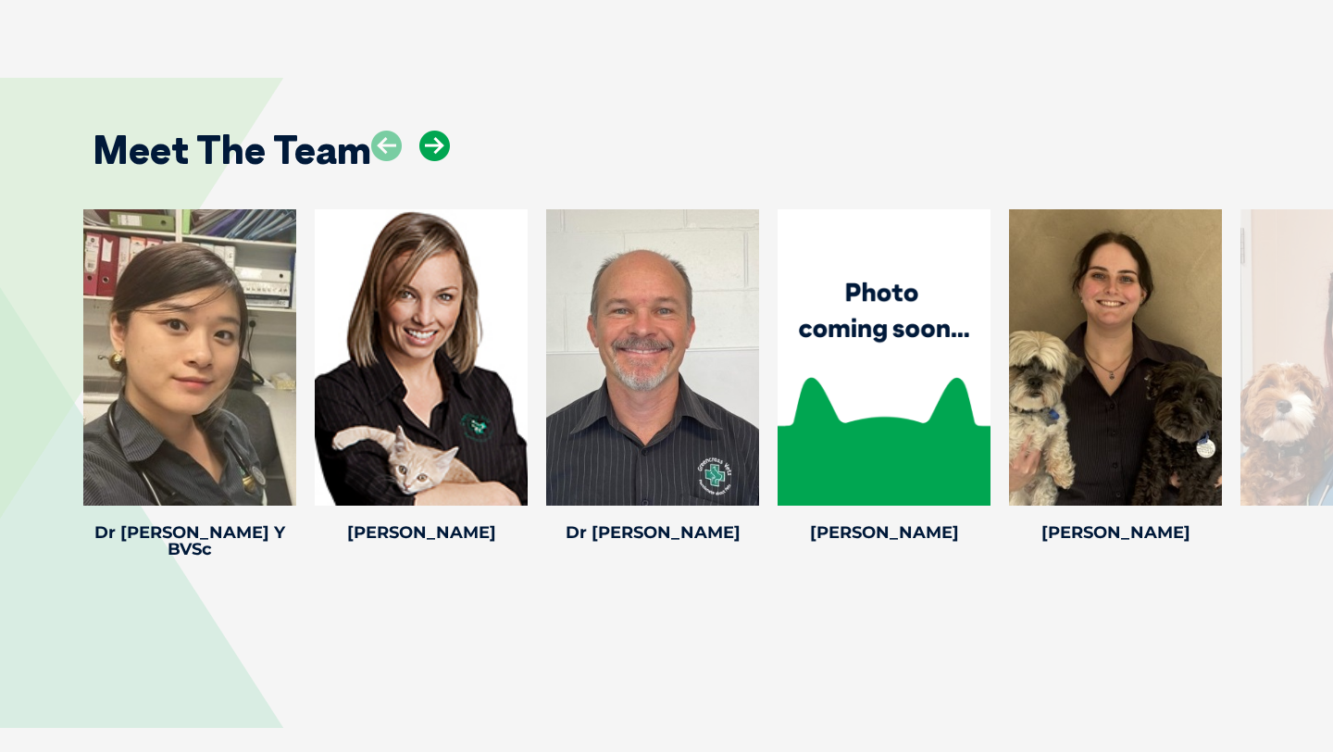
click at [438, 131] on icon at bounding box center [434, 146] width 31 height 31
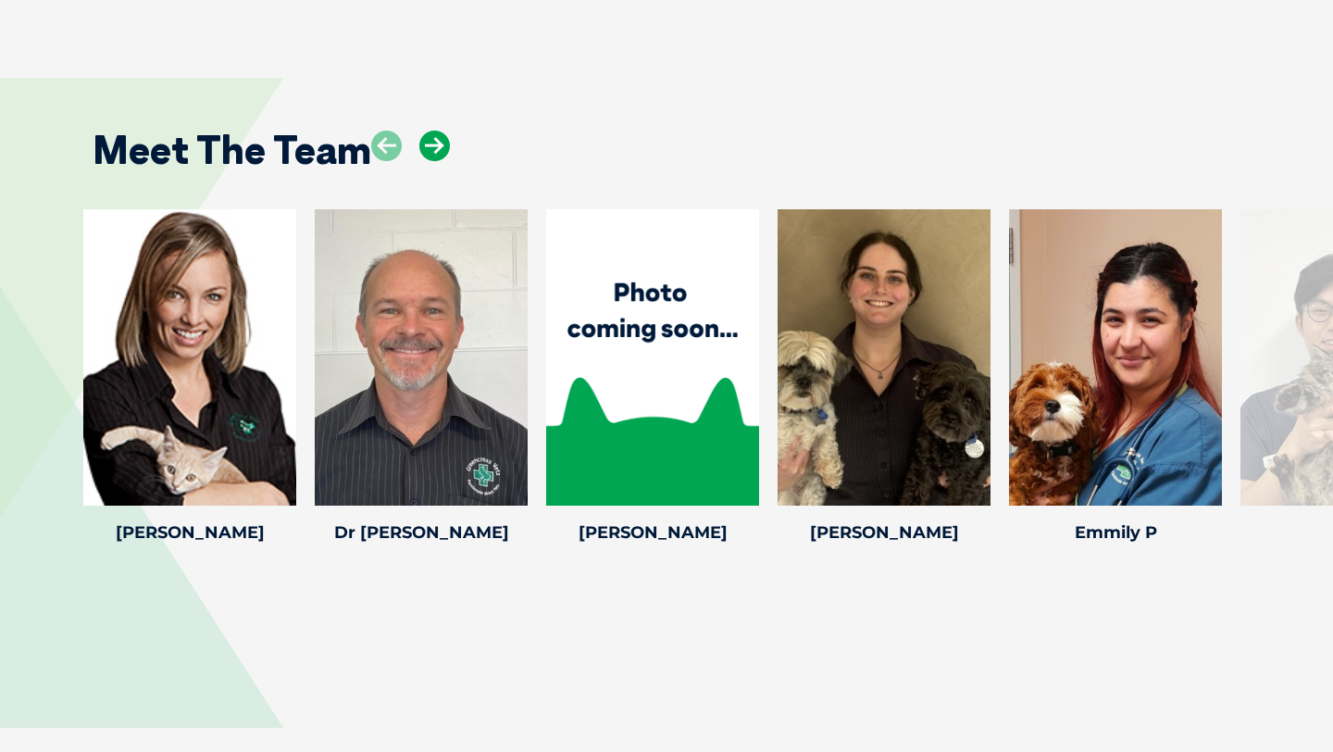
click at [438, 131] on icon at bounding box center [434, 146] width 31 height 31
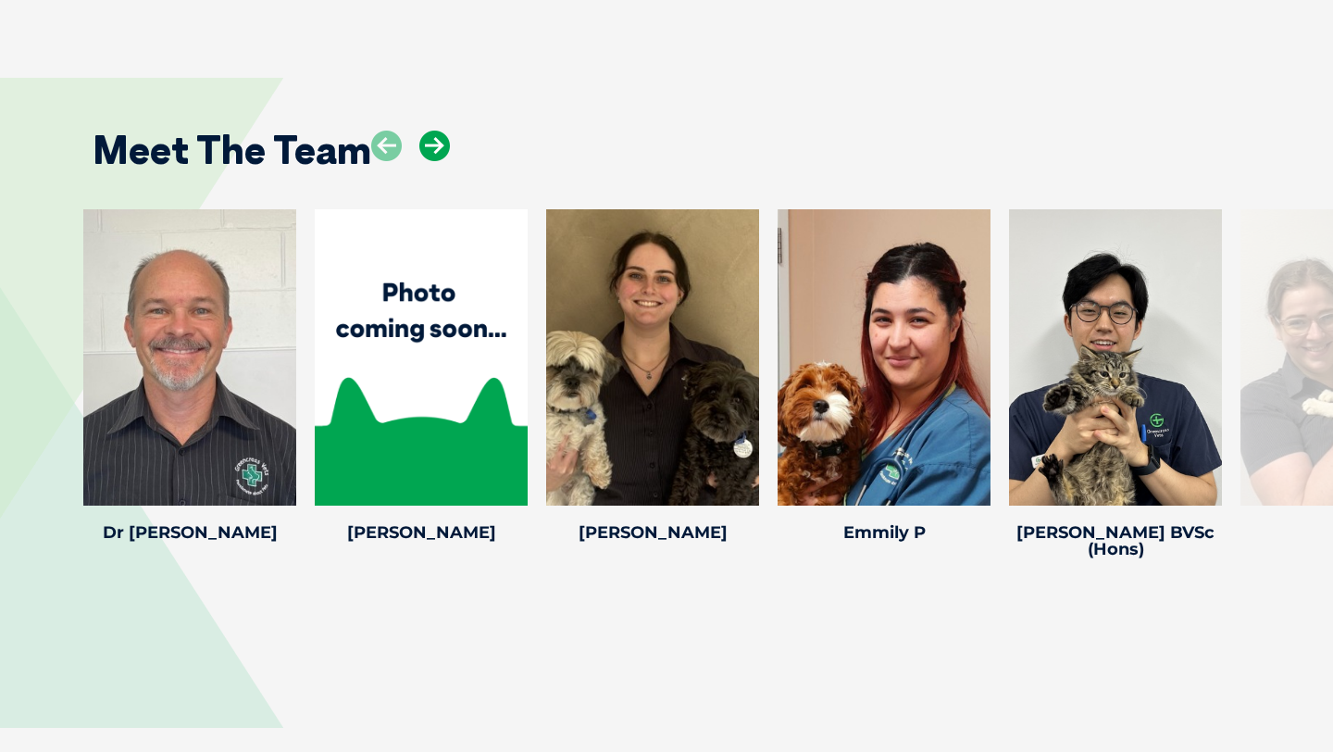
click at [438, 131] on icon at bounding box center [434, 146] width 31 height 31
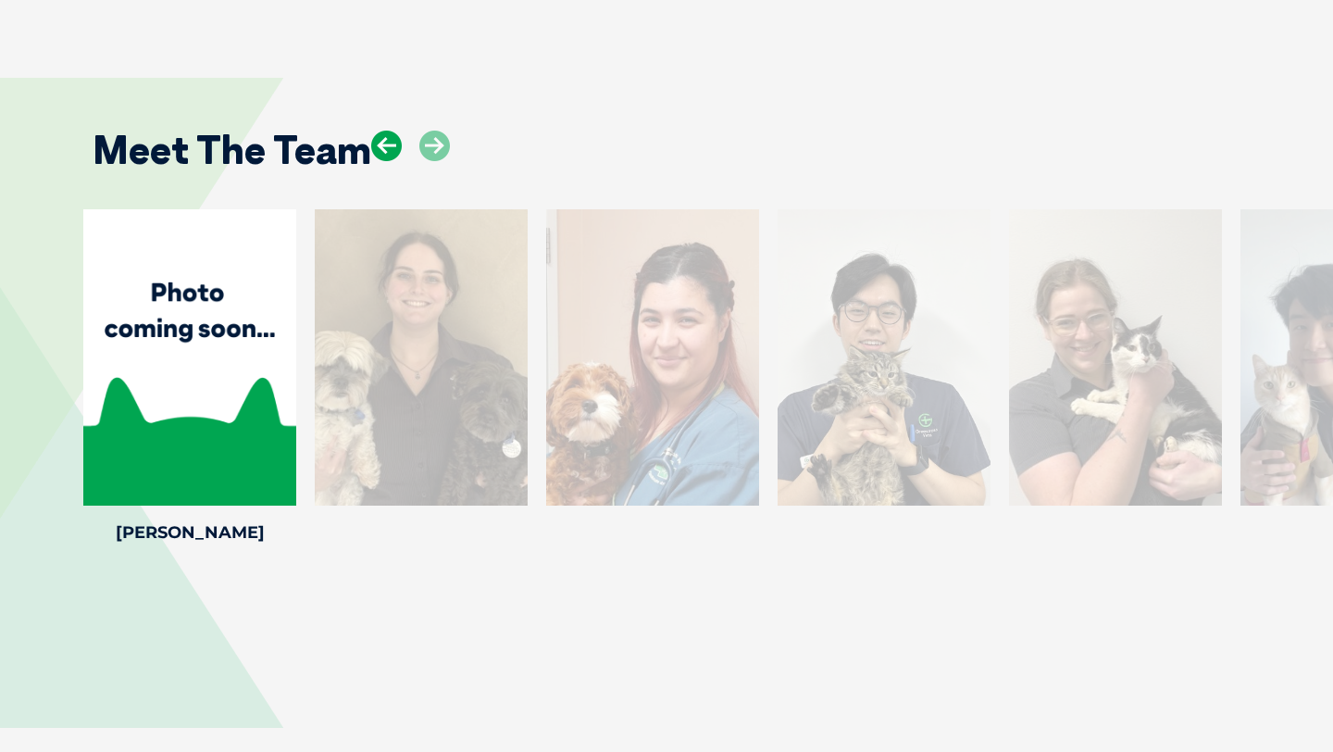
click at [382, 131] on icon at bounding box center [386, 146] width 31 height 31
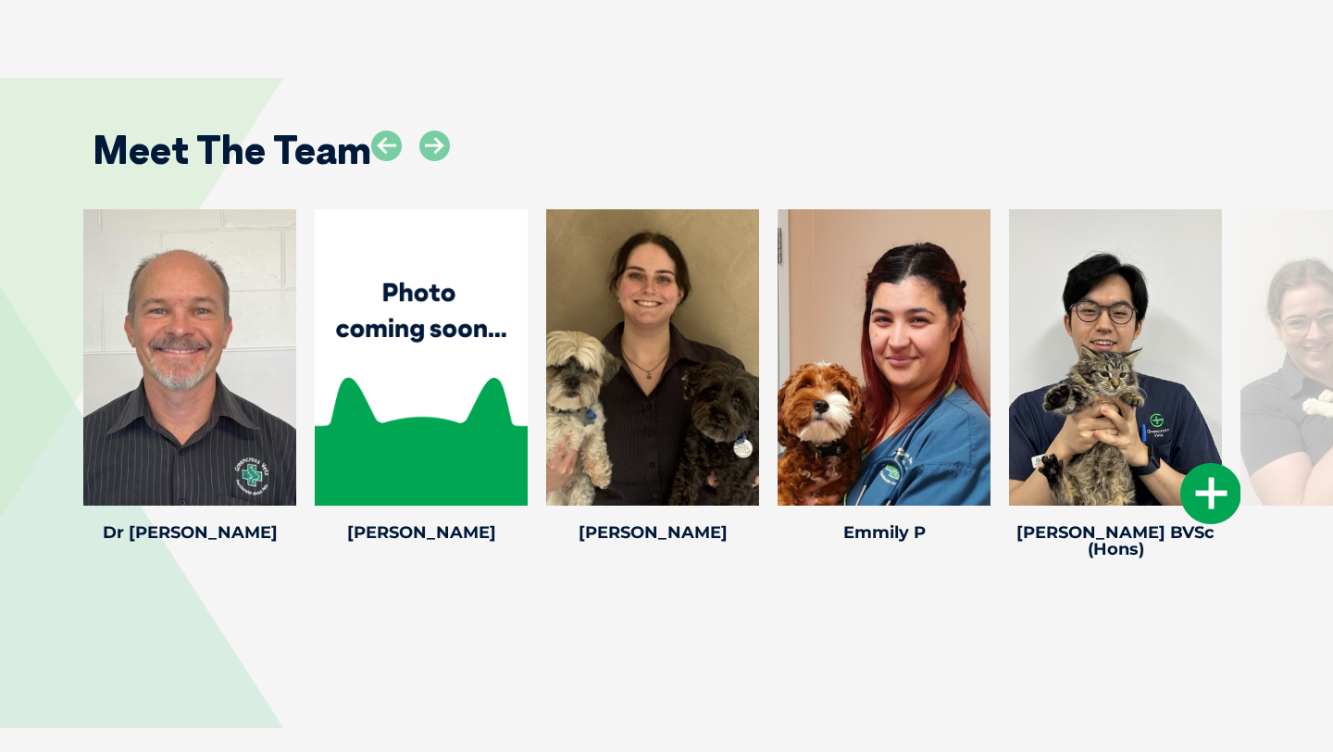
click at [1089, 394] on div at bounding box center [1115, 357] width 213 height 296
click at [1090, 342] on div at bounding box center [1115, 357] width 213 height 296
click at [1211, 463] on icon at bounding box center [1210, 493] width 61 height 61
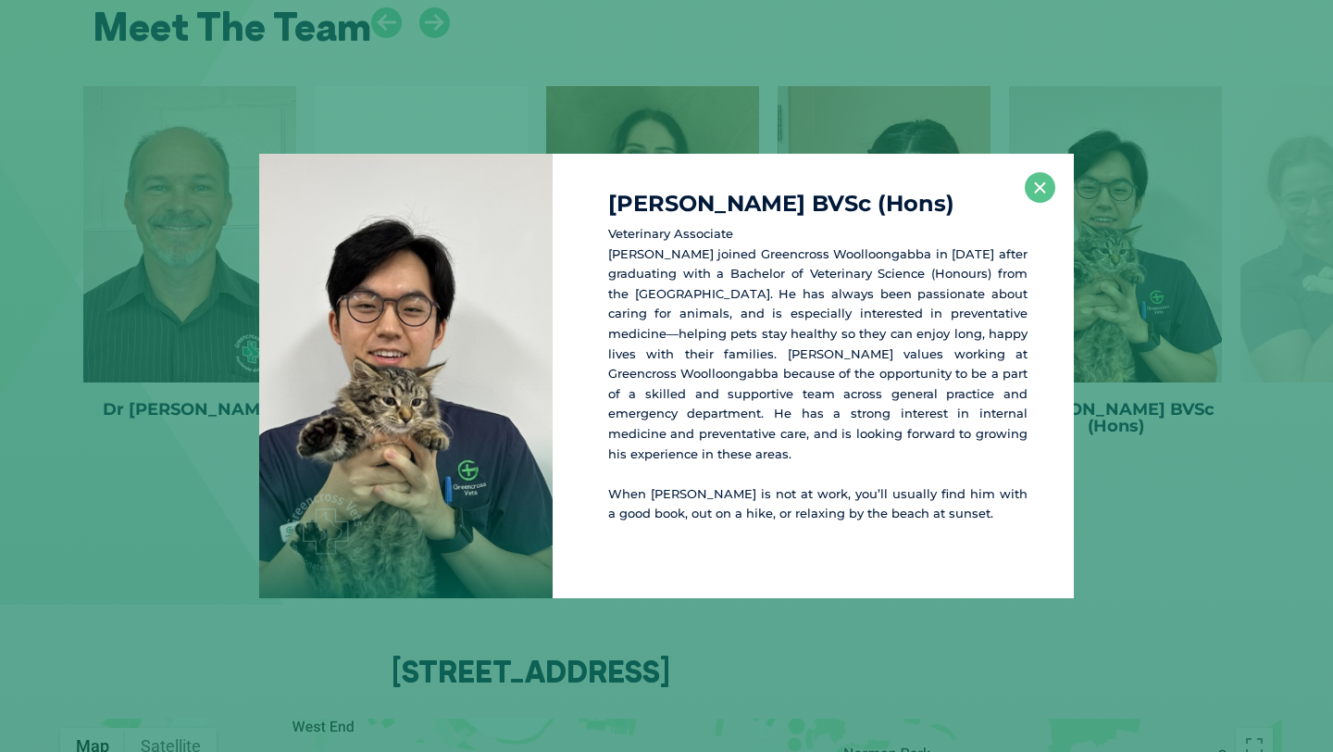
scroll to position [3844, 0]
click at [1046, 187] on button "×" at bounding box center [1040, 187] width 31 height 31
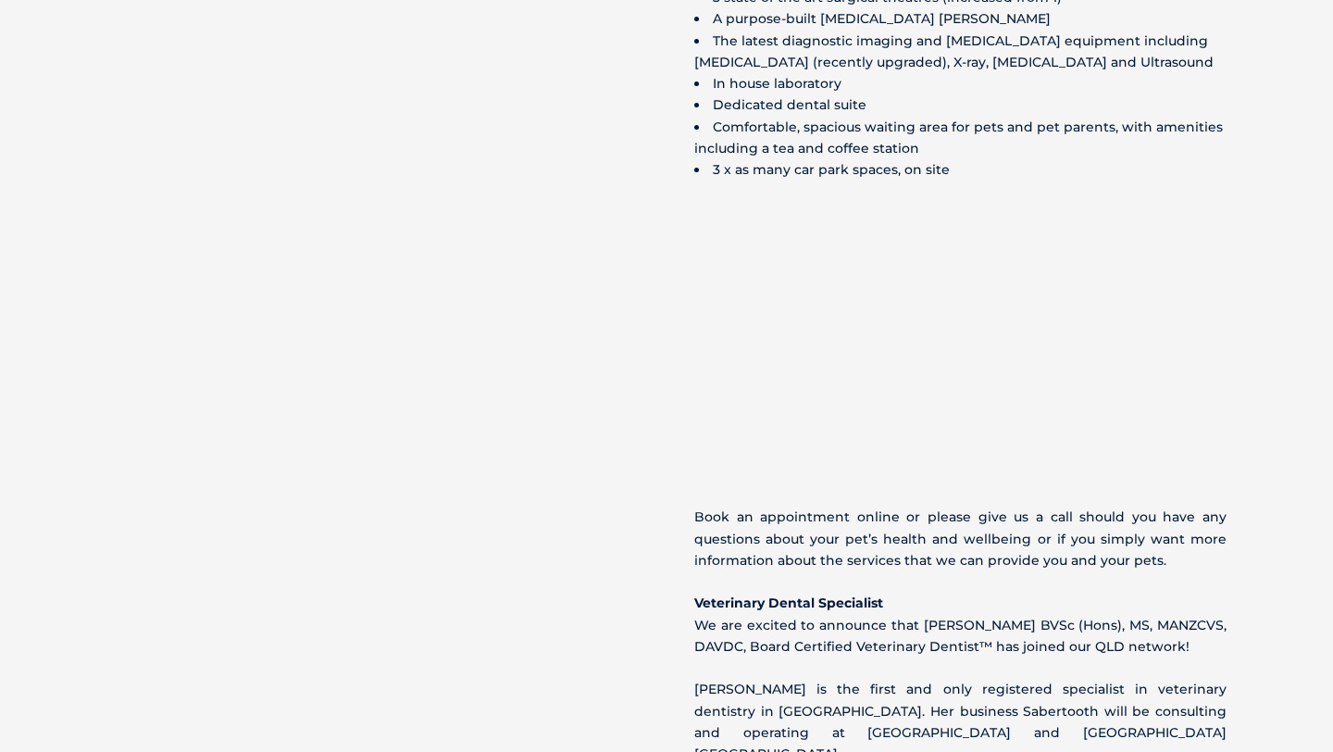
scroll to position [1247, 0]
